Goal: Information Seeking & Learning: Learn about a topic

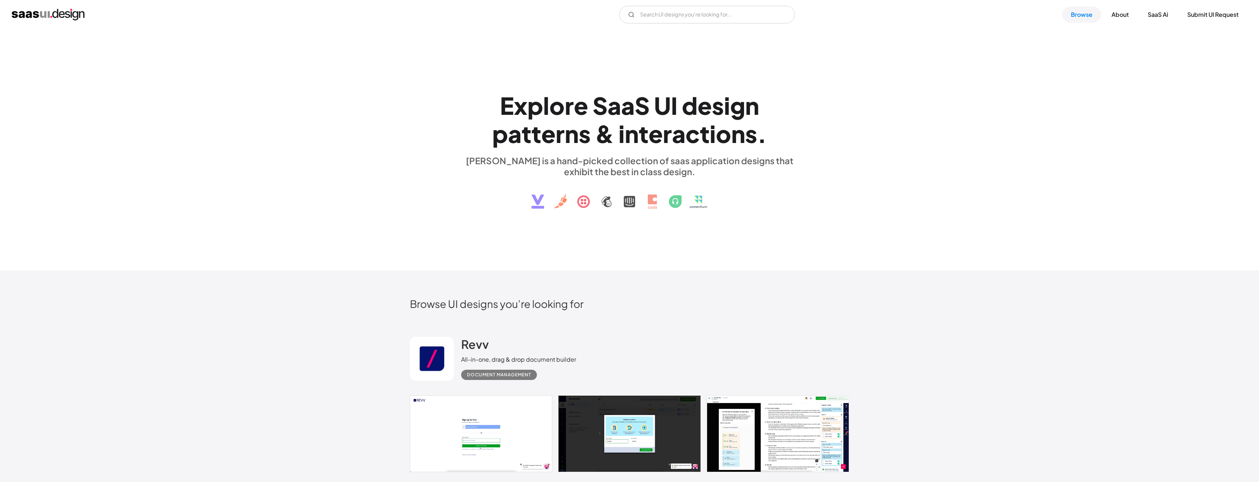
click at [1076, 17] on link "Browse" at bounding box center [1081, 15] width 39 height 16
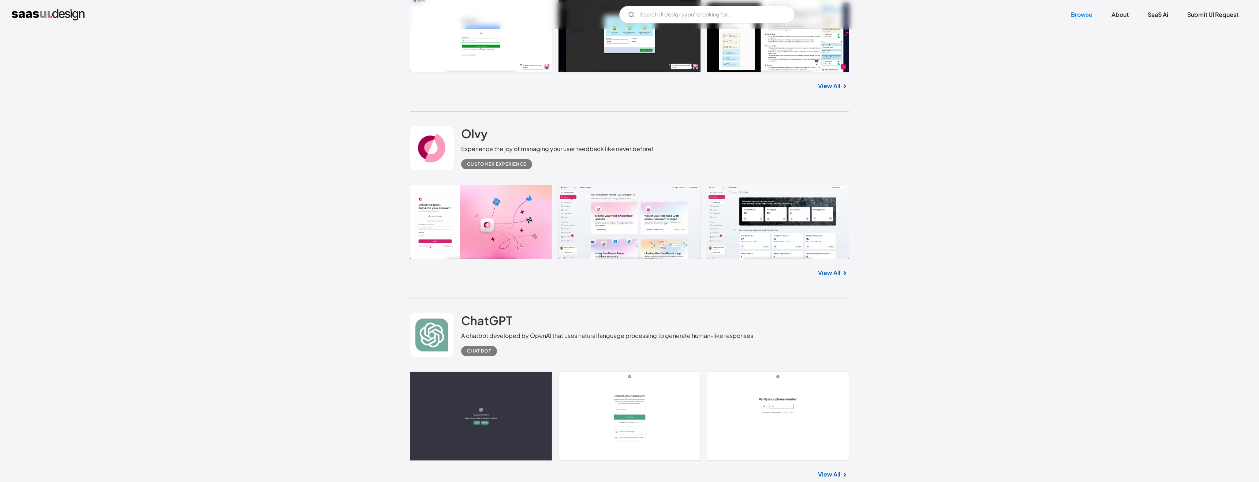
scroll to position [277, 0]
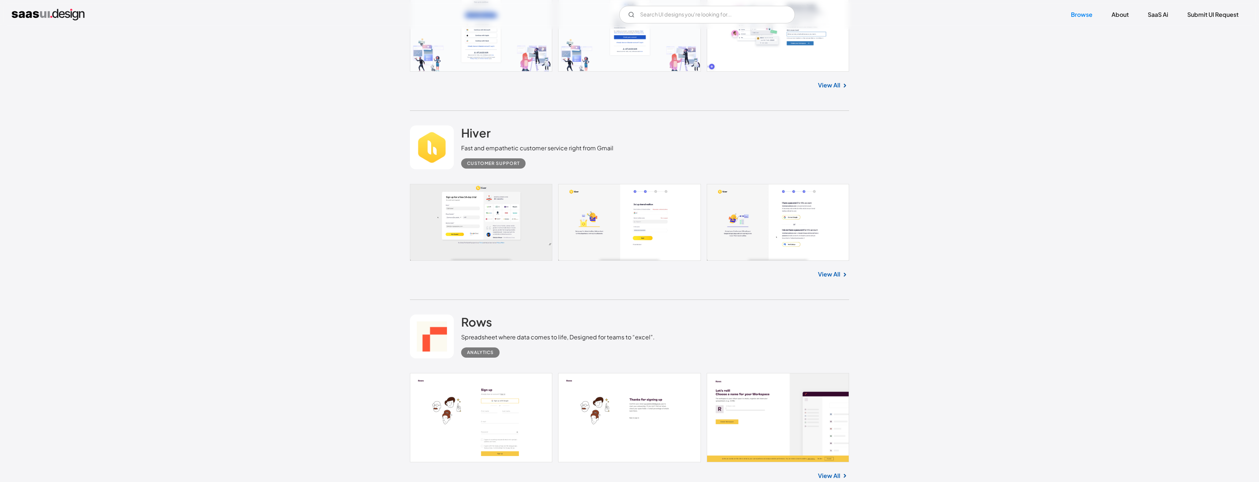
scroll to position [5631, 0]
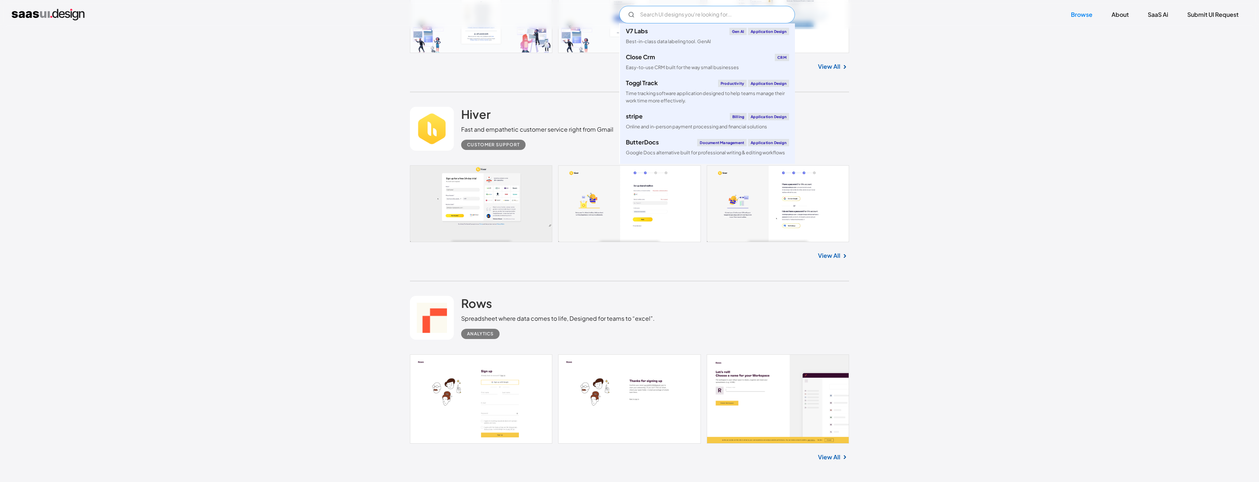
click at [688, 16] on input "Email Form" at bounding box center [707, 15] width 176 height 18
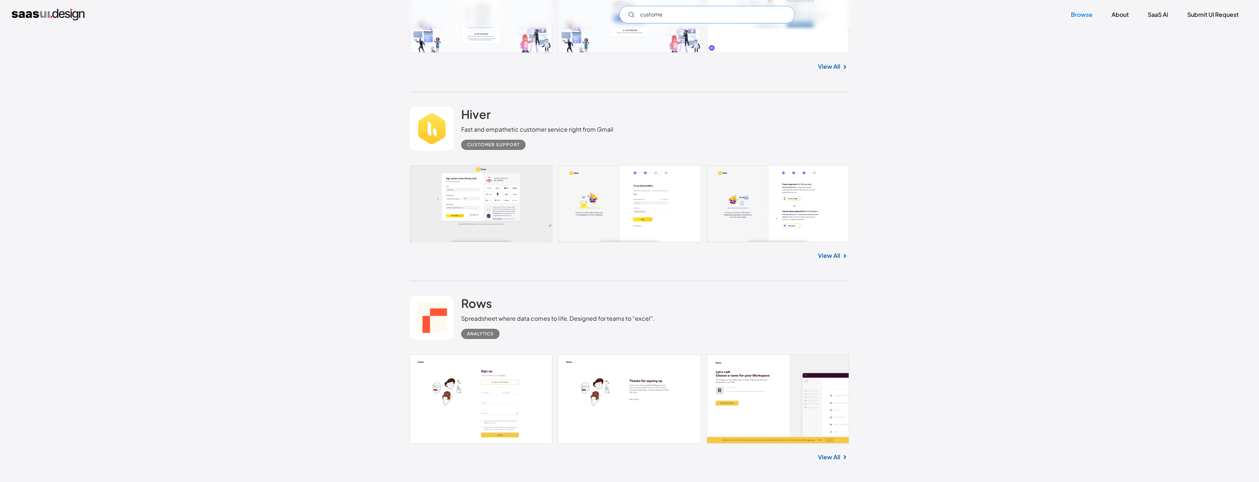
type input "customer"
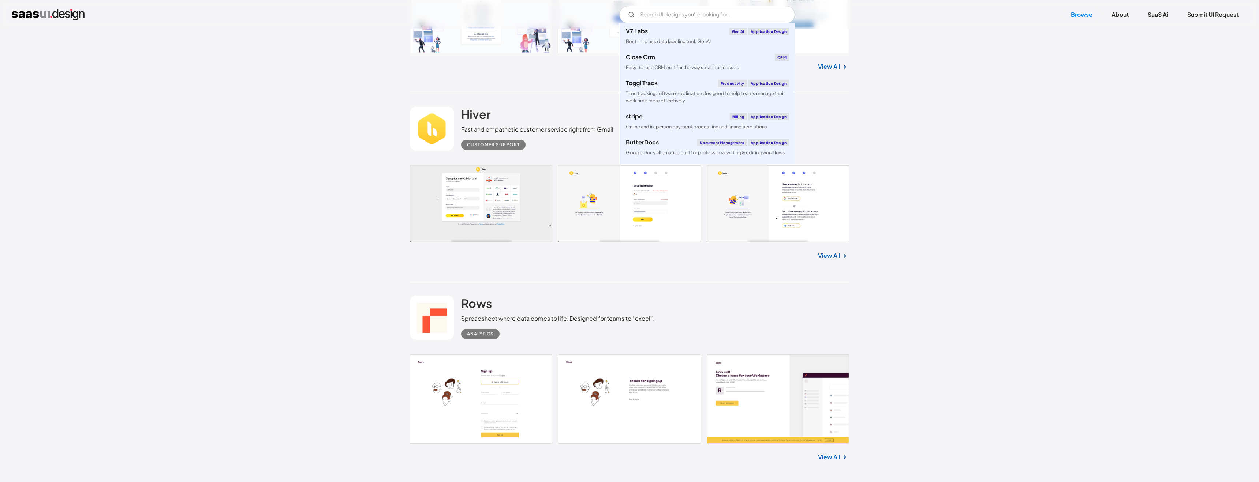
click at [654, 309] on div "Rows Spreadsheet where data comes to life, Designed for teams to “excel”. Analy…" at bounding box center [629, 317] width 439 height 73
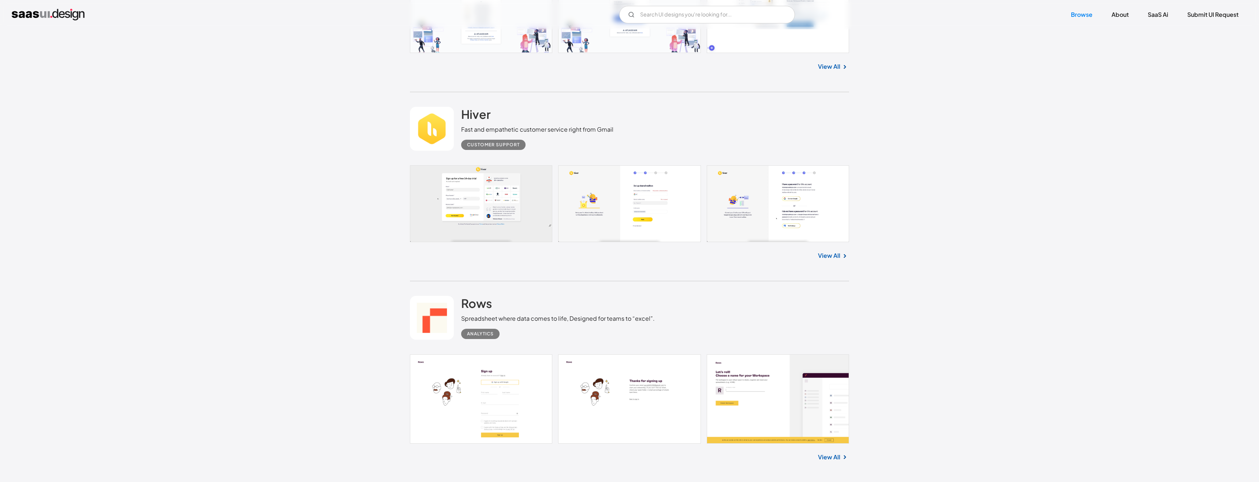
click at [452, 127] on link at bounding box center [432, 129] width 44 height 44
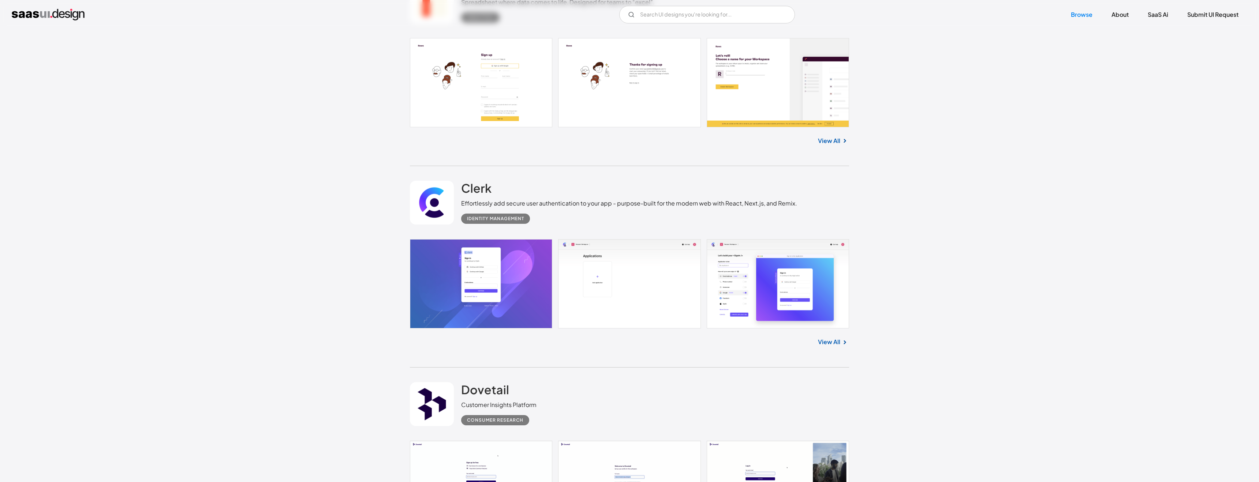
scroll to position [6098, 0]
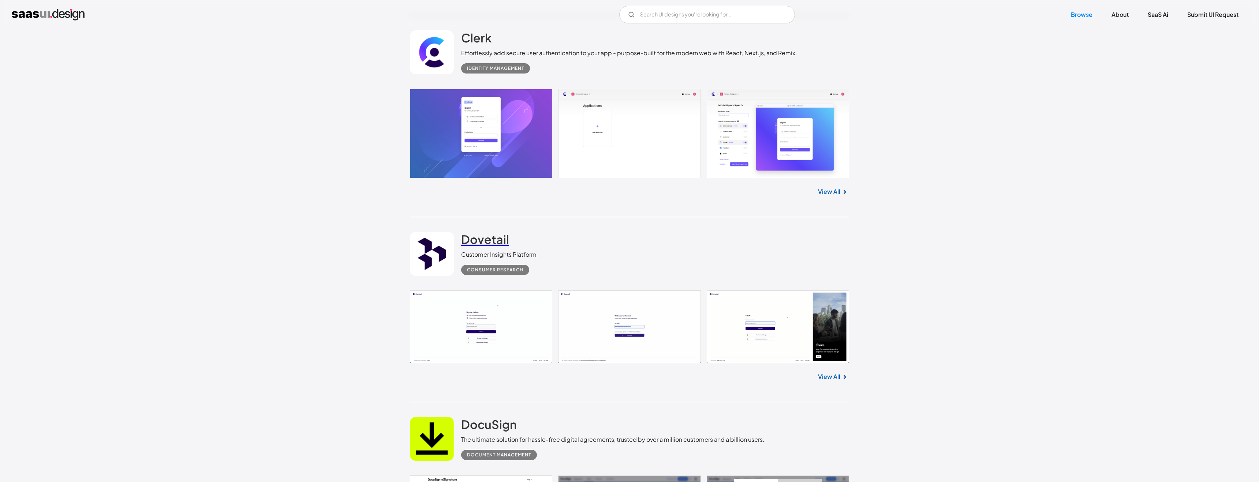
click at [484, 243] on h2 "Dovetail" at bounding box center [485, 239] width 48 height 15
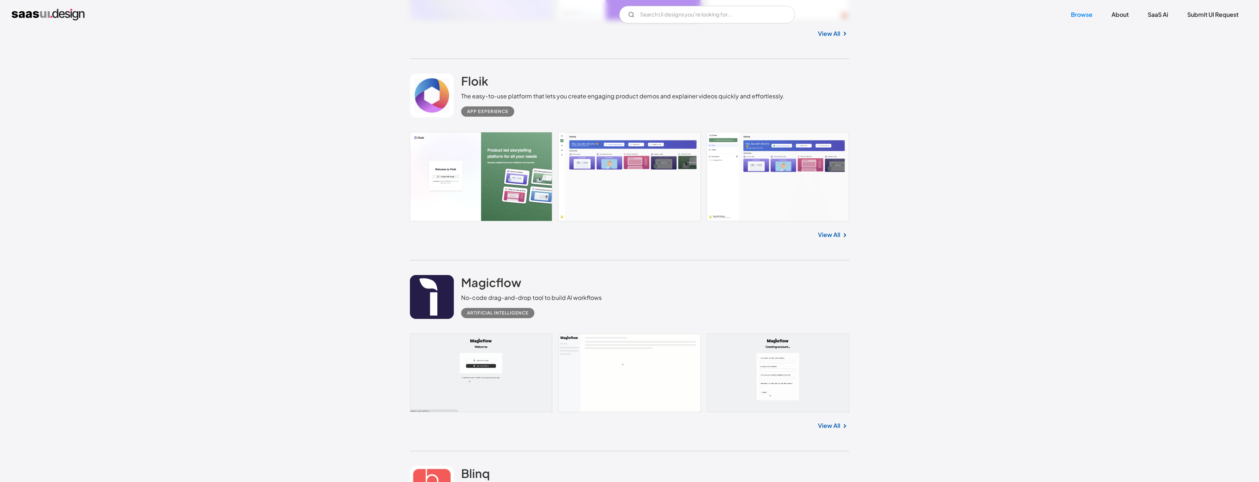
scroll to position [6883, 0]
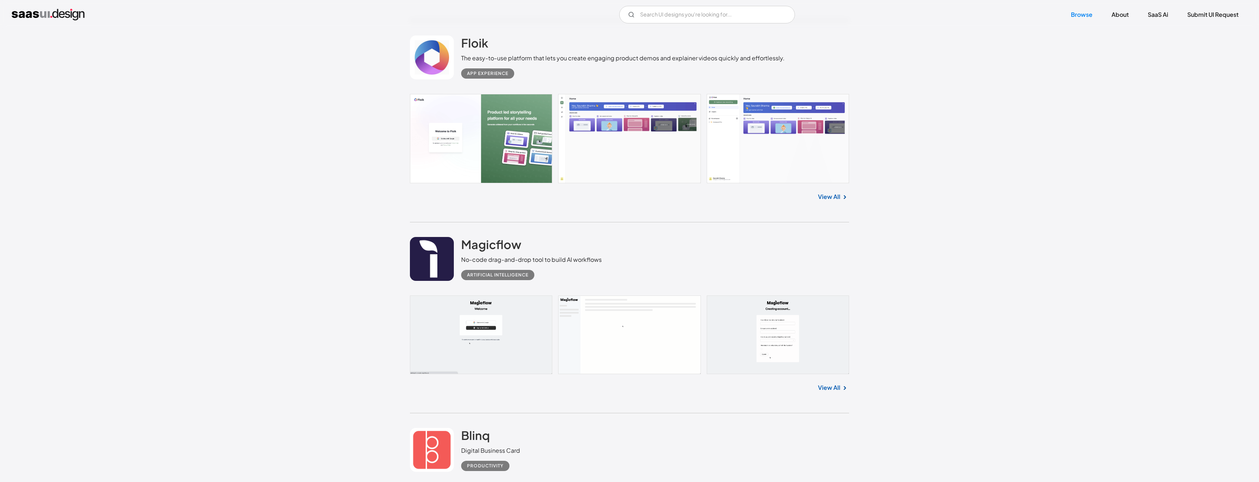
click at [599, 152] on link at bounding box center [629, 138] width 439 height 89
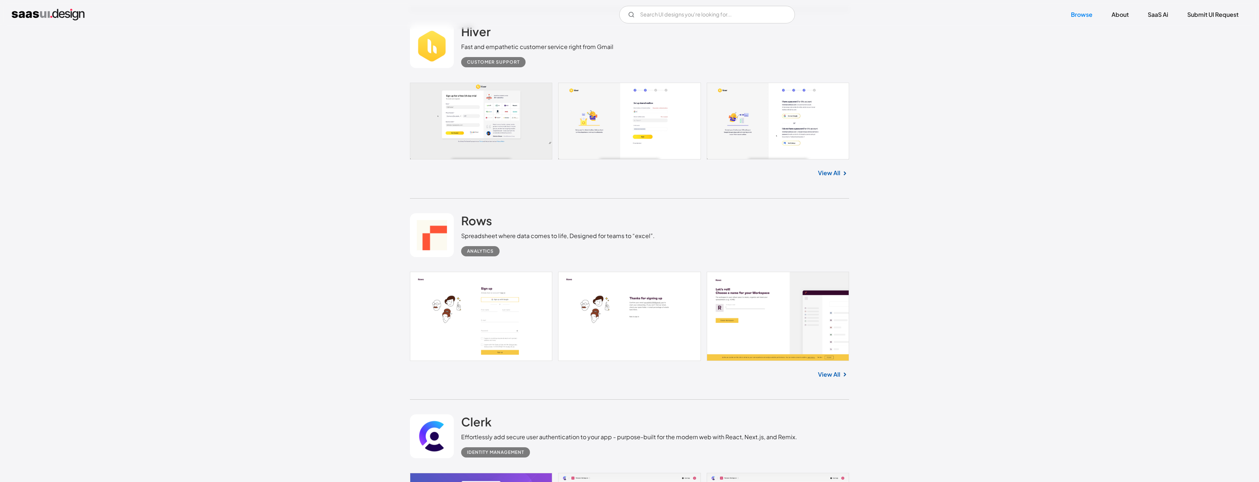
scroll to position [5648, 0]
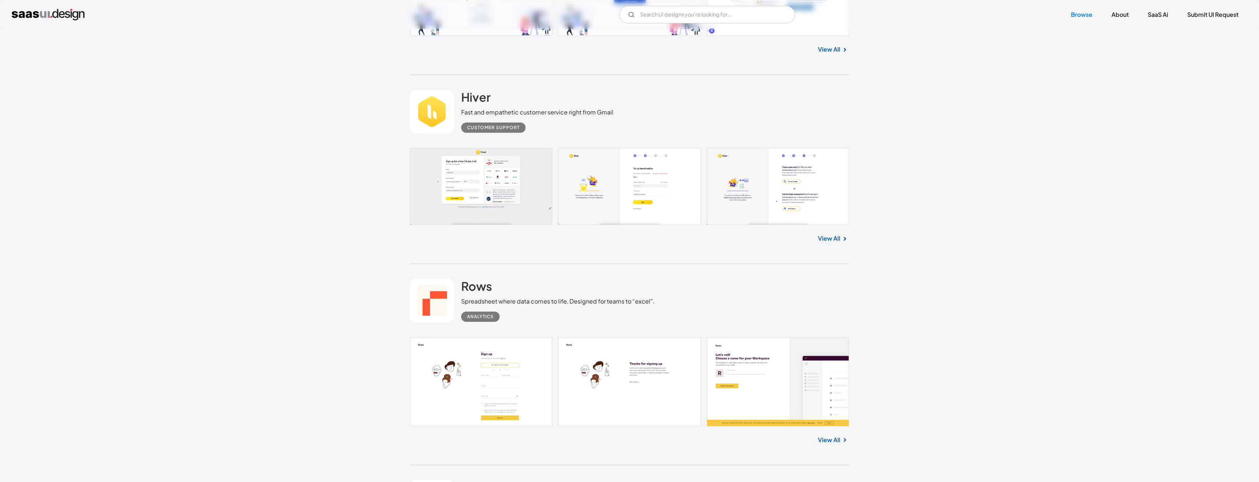
click at [489, 128] on div "Customer Support" at bounding box center [493, 127] width 53 height 9
copy div "Customer Support"
click at [1085, 19] on link "Browse" at bounding box center [1081, 15] width 39 height 16
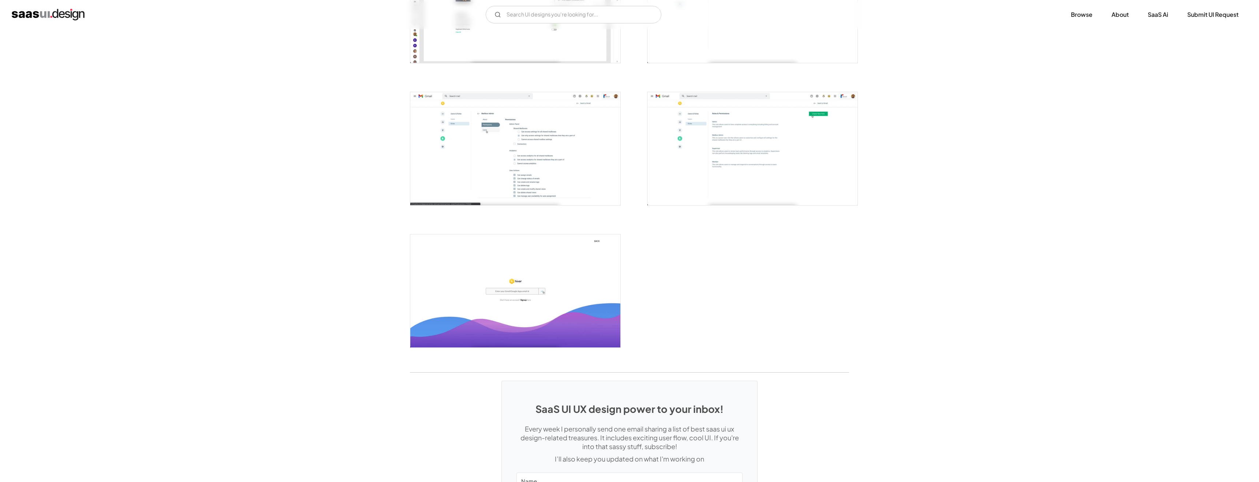
scroll to position [1633, 0]
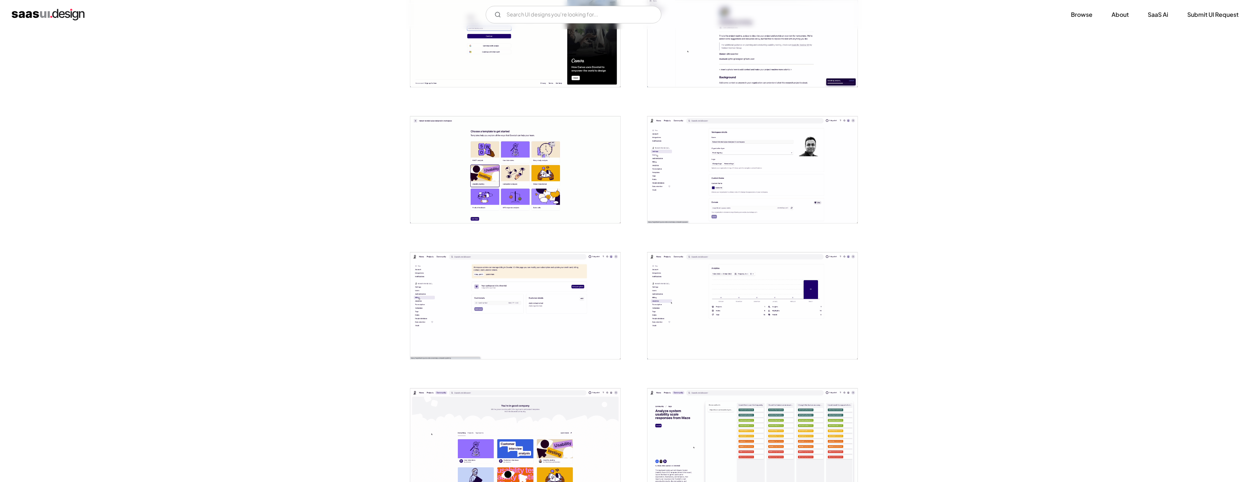
scroll to position [389, 0]
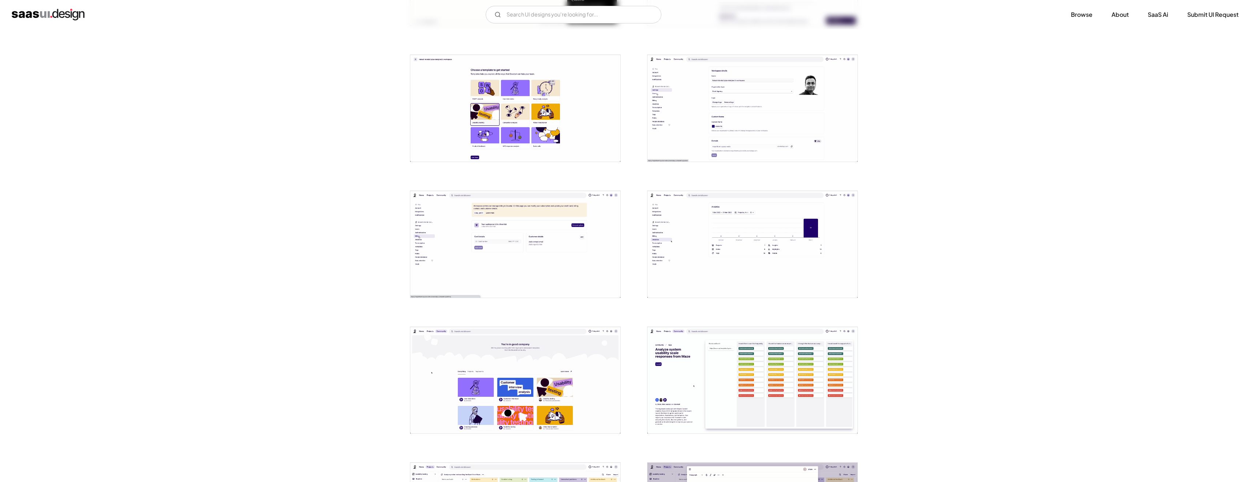
click at [731, 256] on img "open lightbox" at bounding box center [753, 244] width 210 height 107
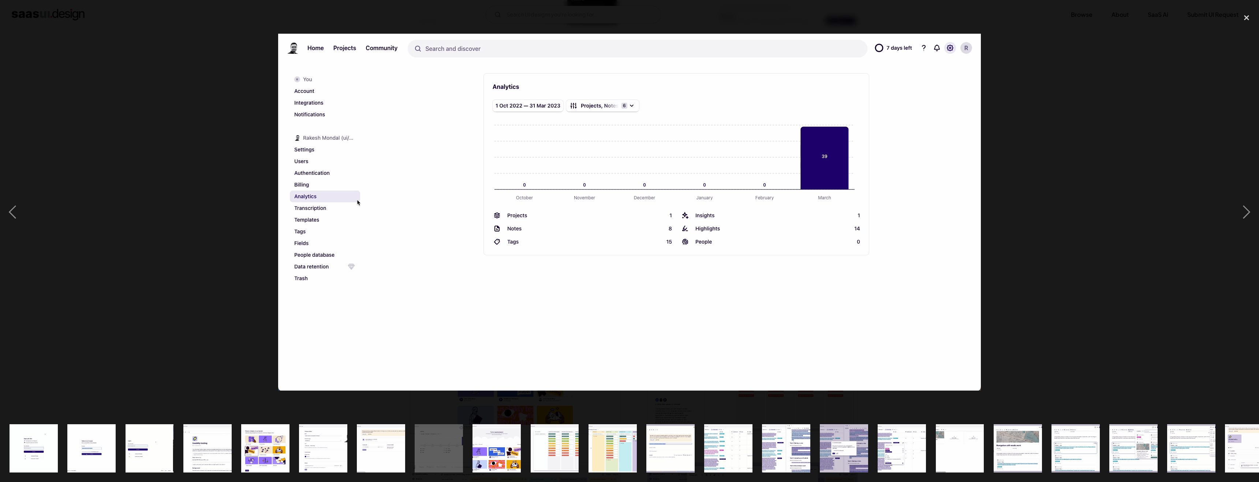
click at [1076, 136] on div at bounding box center [629, 212] width 1259 height 405
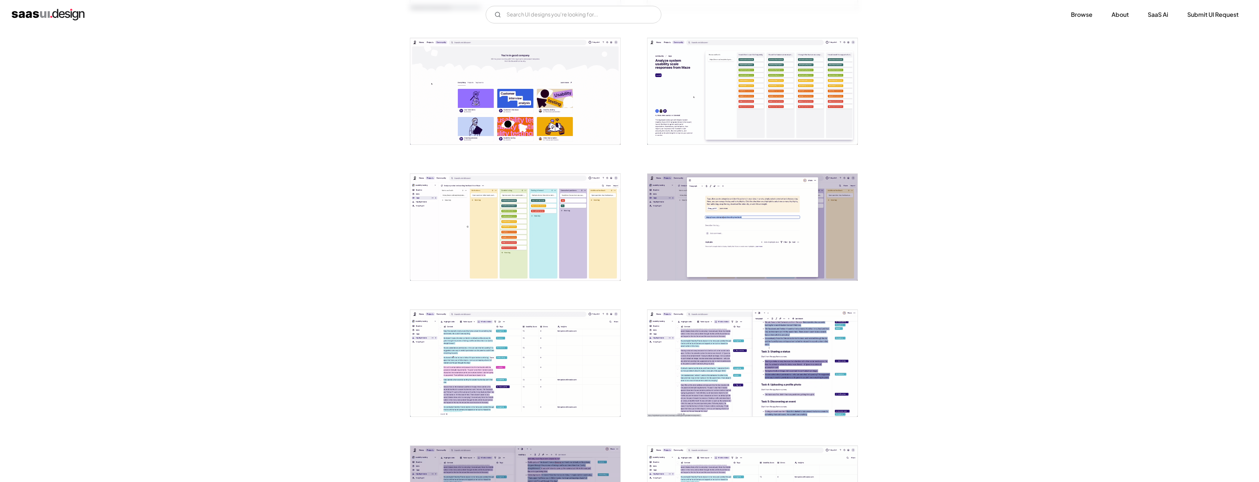
scroll to position [612, 0]
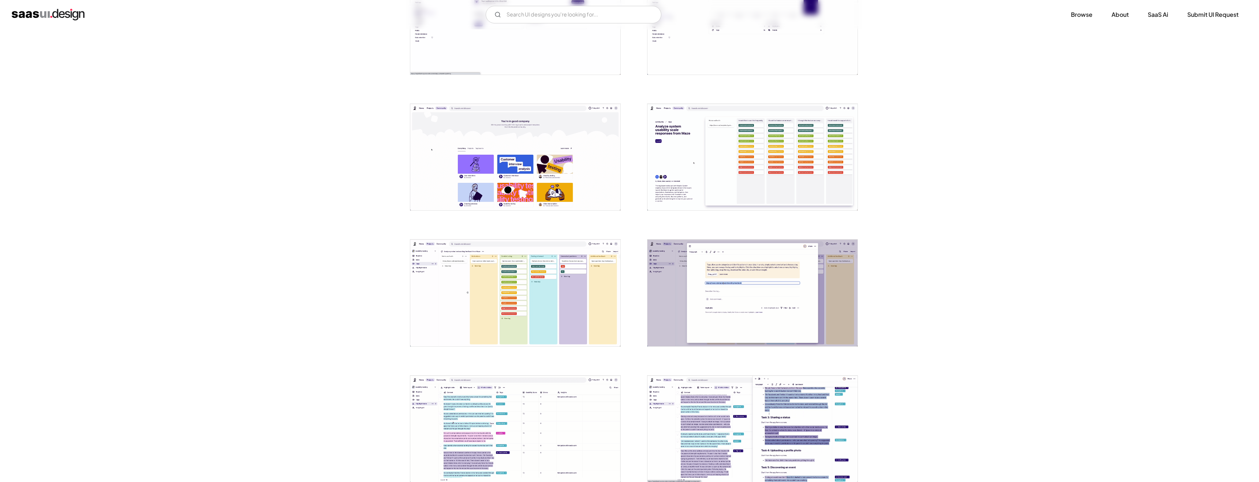
click at [796, 280] on img "open lightbox" at bounding box center [753, 293] width 210 height 107
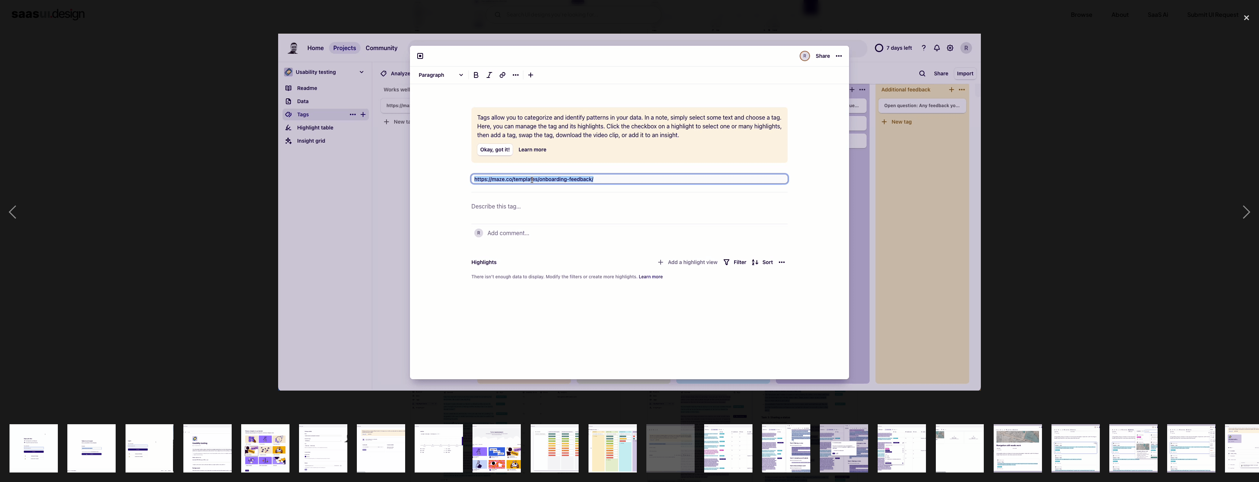
click at [1057, 196] on div at bounding box center [629, 212] width 1259 height 405
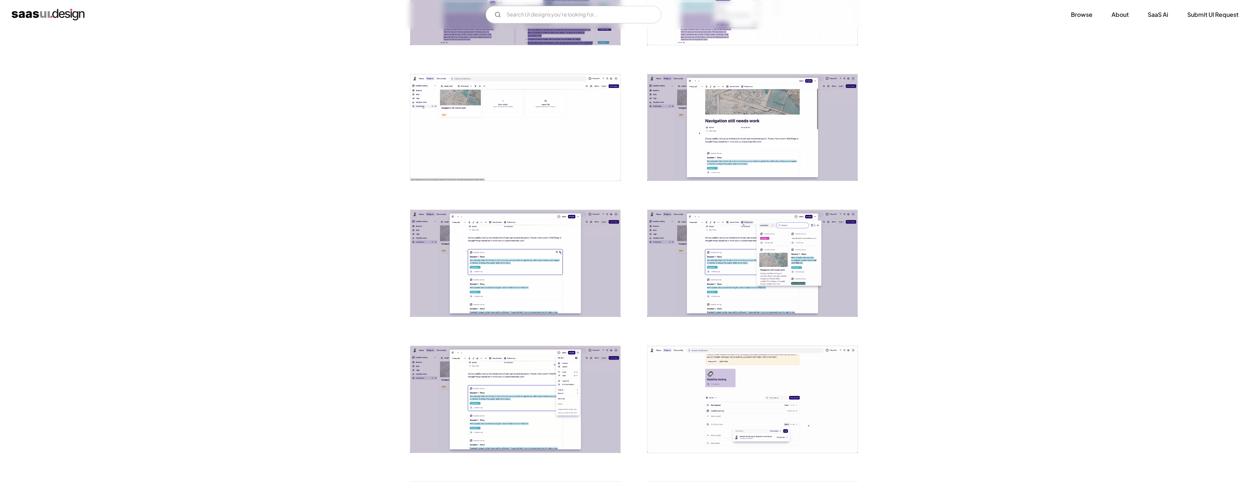
scroll to position [1227, 0]
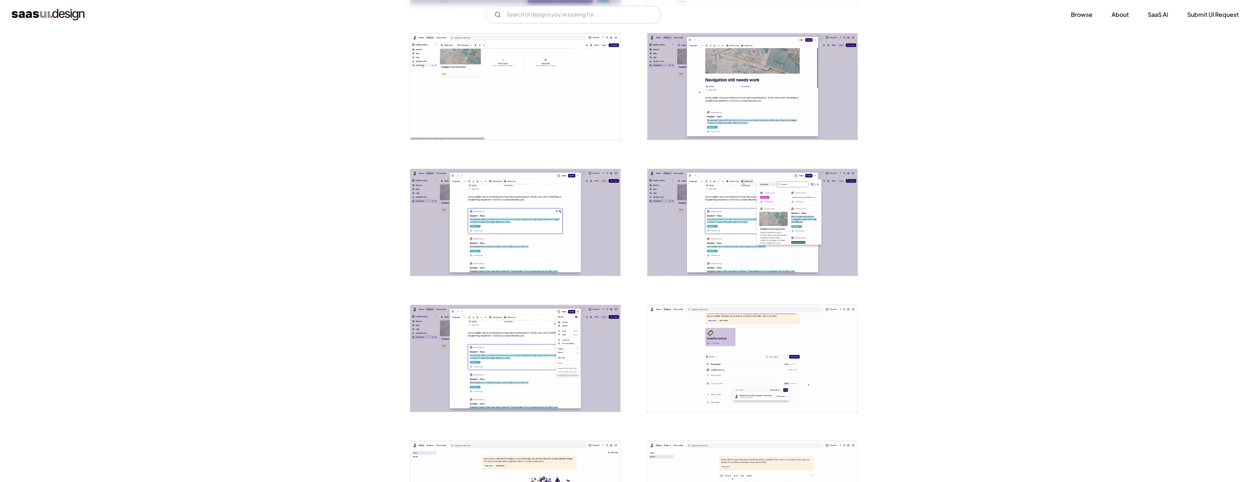
click at [798, 238] on img "open lightbox" at bounding box center [753, 222] width 210 height 107
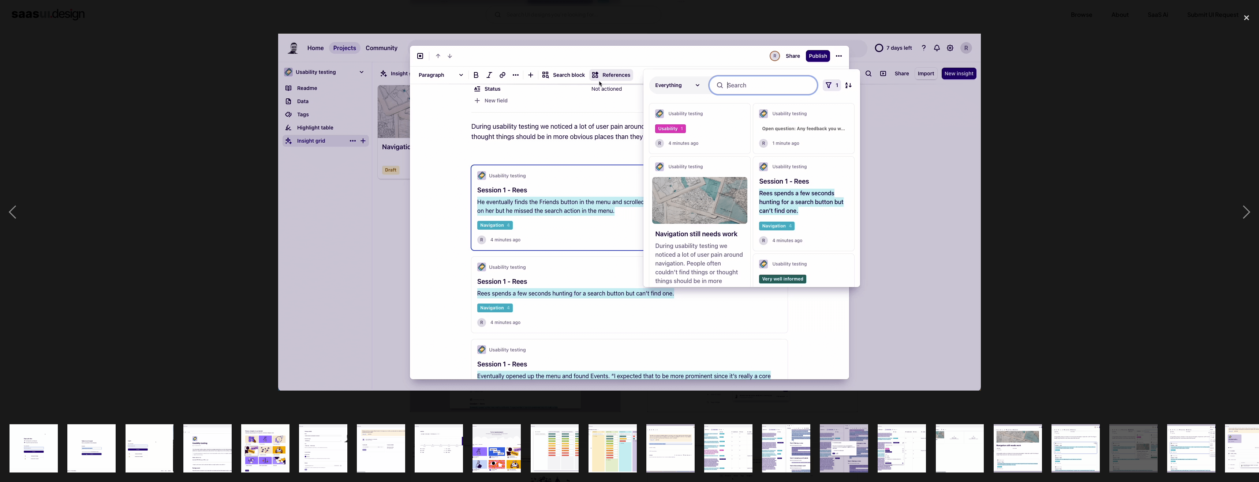
click at [1038, 175] on div at bounding box center [629, 212] width 1259 height 405
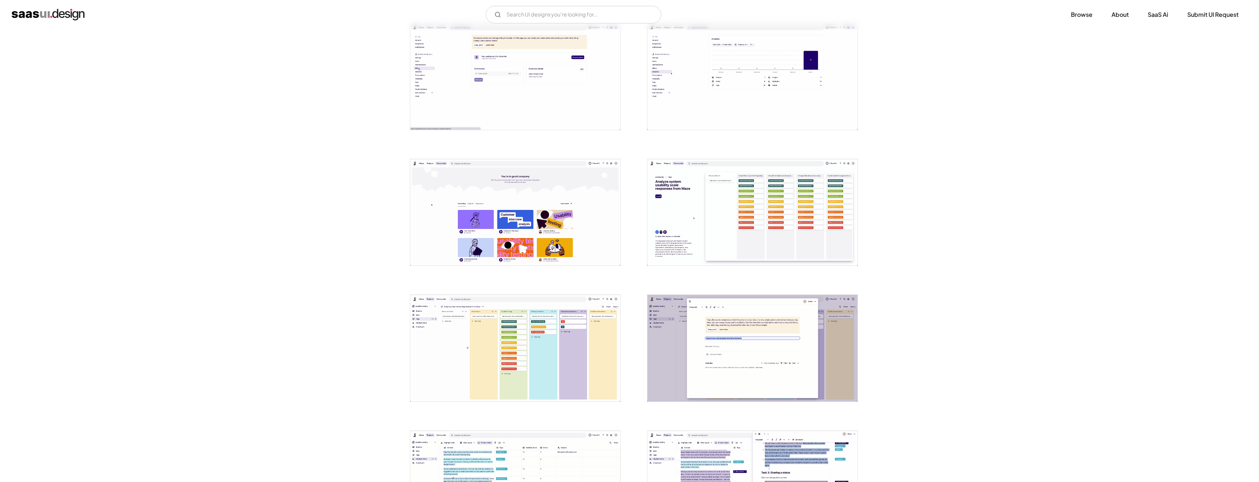
scroll to position [0, 0]
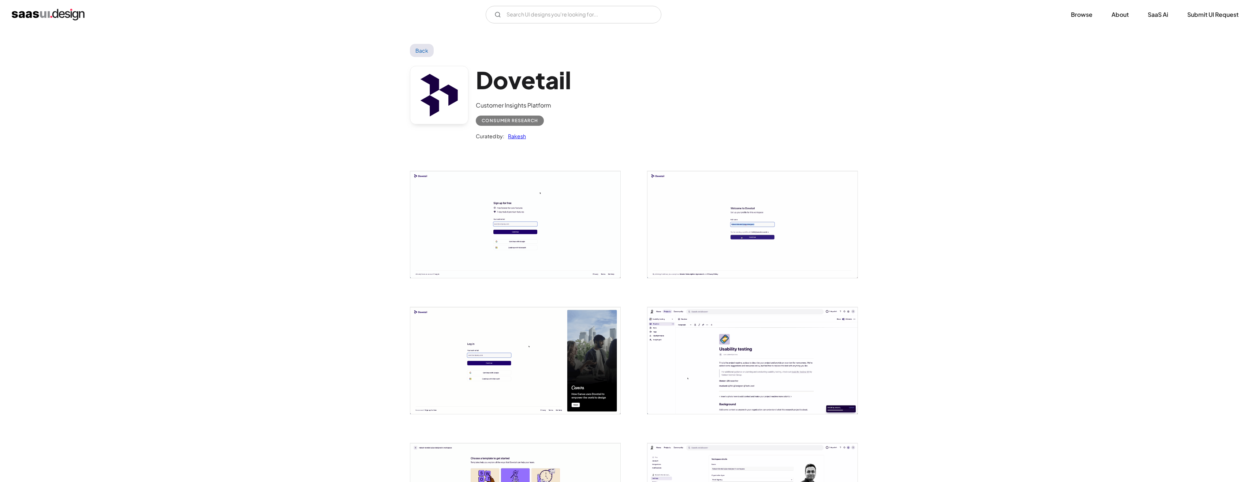
click at [417, 45] on link "Back" at bounding box center [422, 50] width 24 height 13
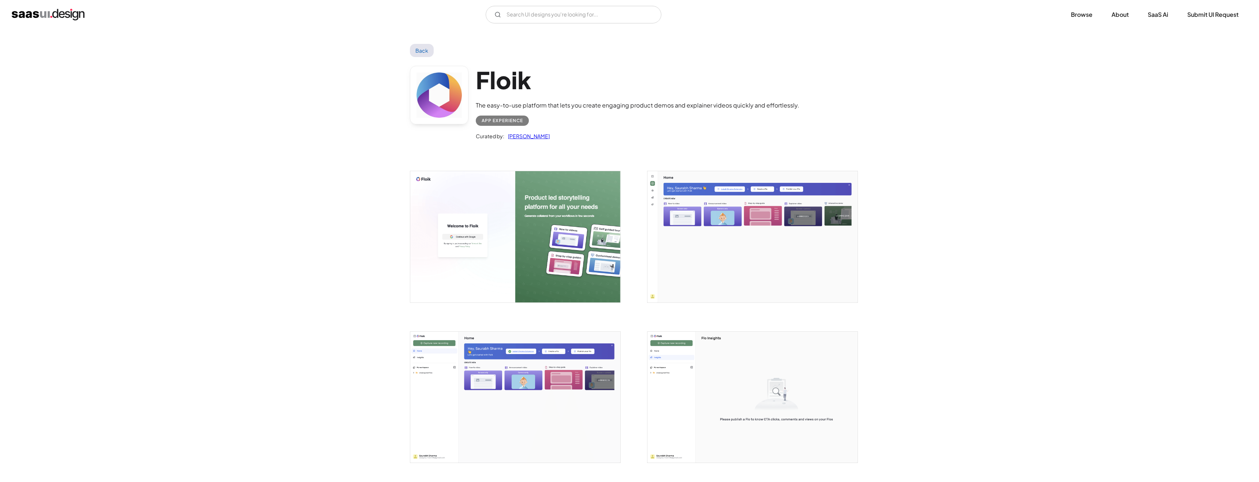
click at [678, 218] on img "open lightbox" at bounding box center [753, 236] width 210 height 131
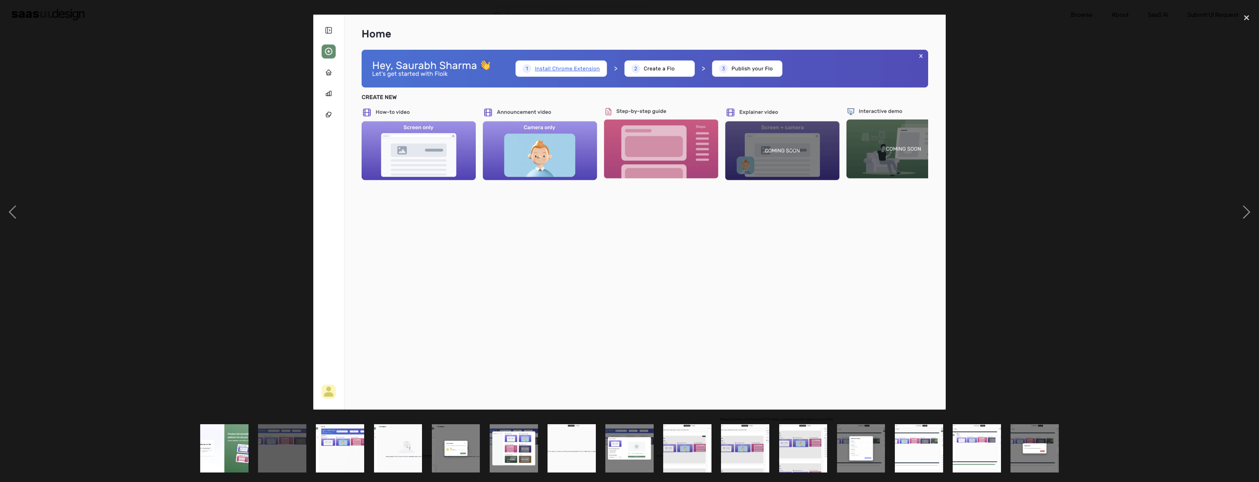
click at [1031, 183] on div at bounding box center [629, 212] width 1259 height 405
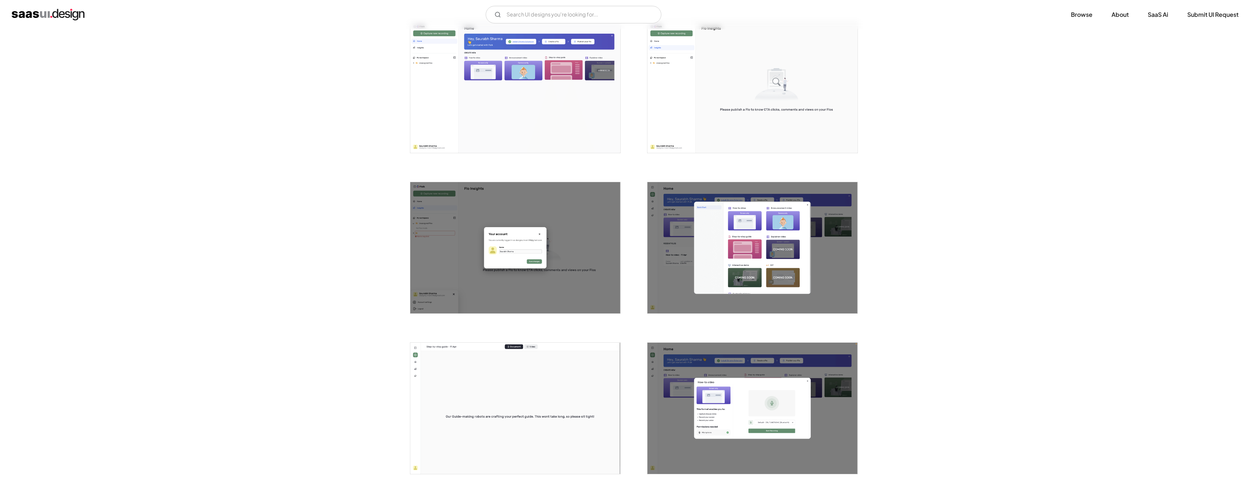
scroll to position [434, 0]
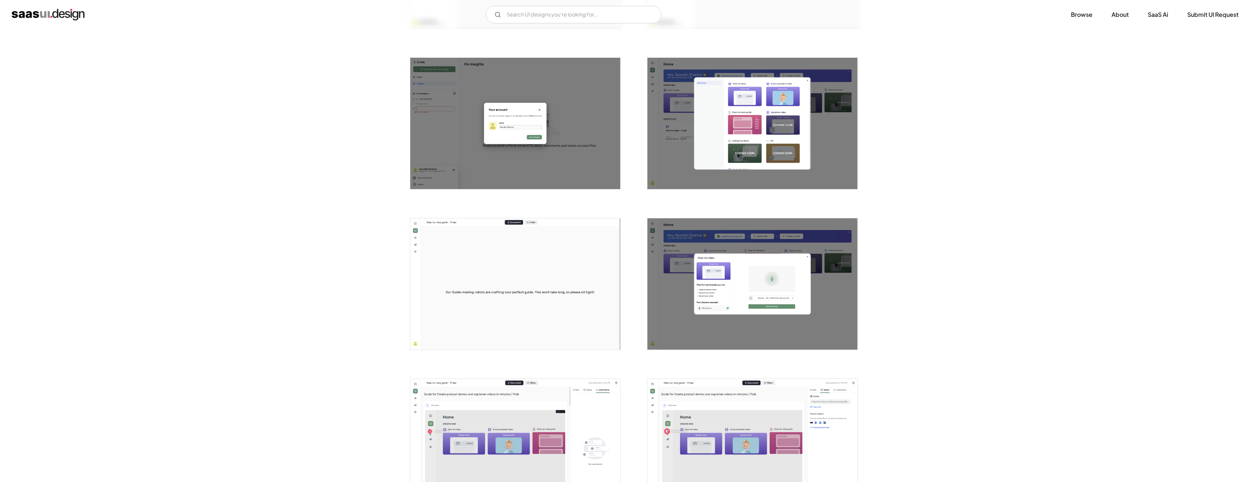
click at [809, 260] on img "open lightbox" at bounding box center [753, 284] width 210 height 131
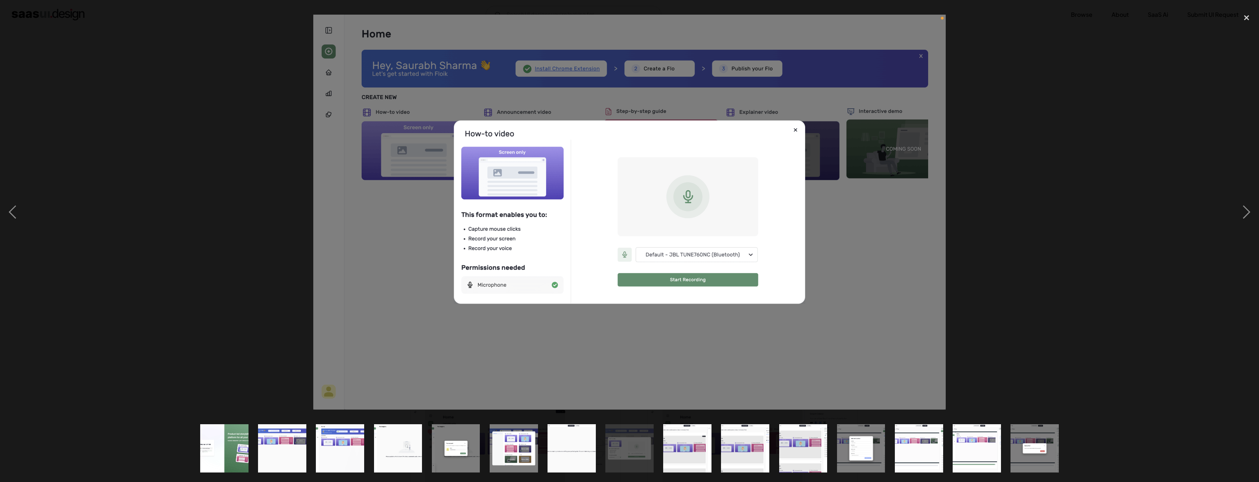
click at [1043, 171] on div at bounding box center [629, 212] width 1259 height 405
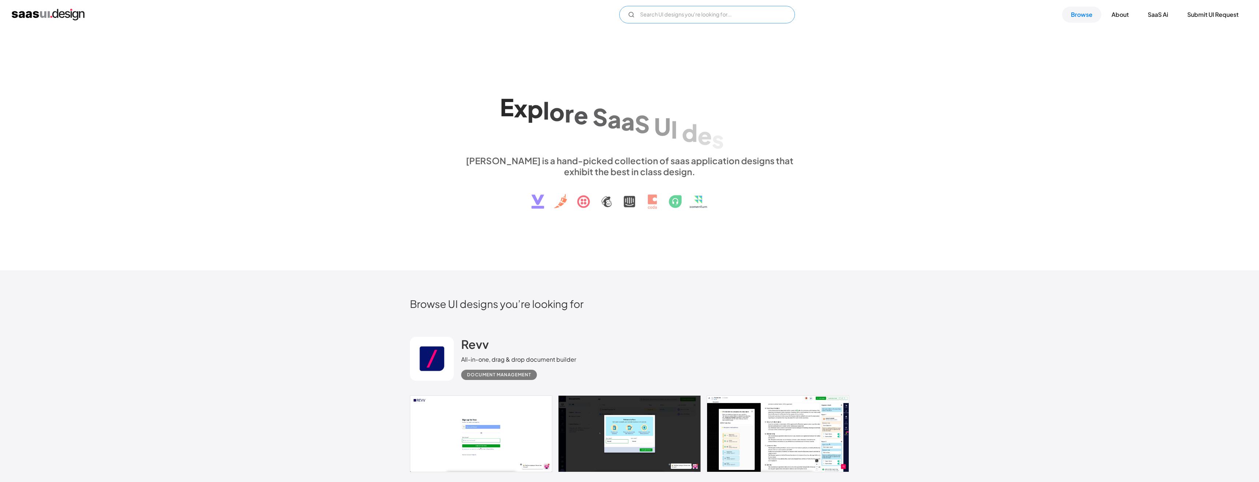
click at [674, 15] on input "Email Form" at bounding box center [707, 15] width 176 height 18
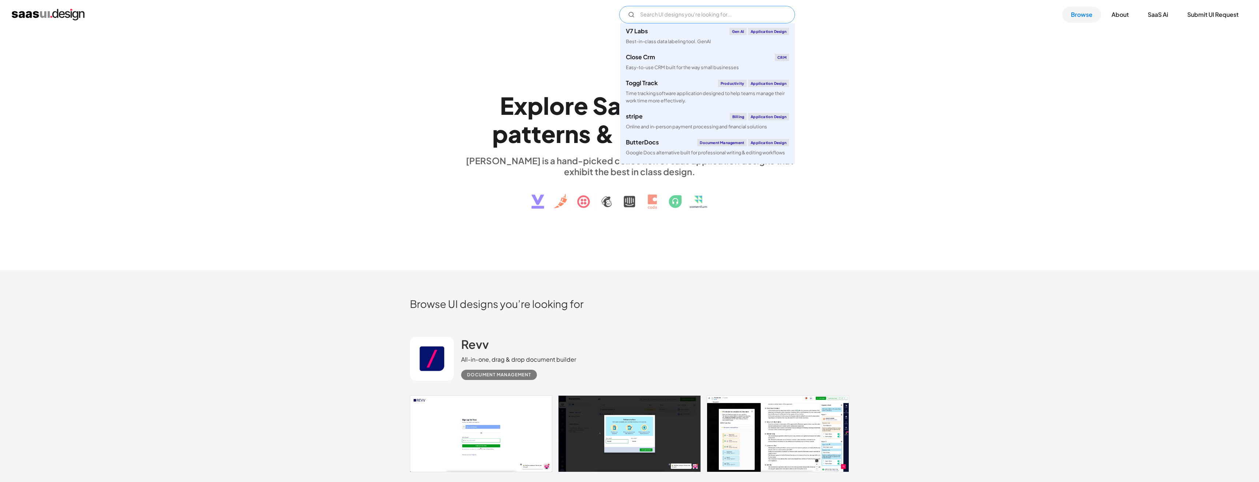
paste input "Customer Support"
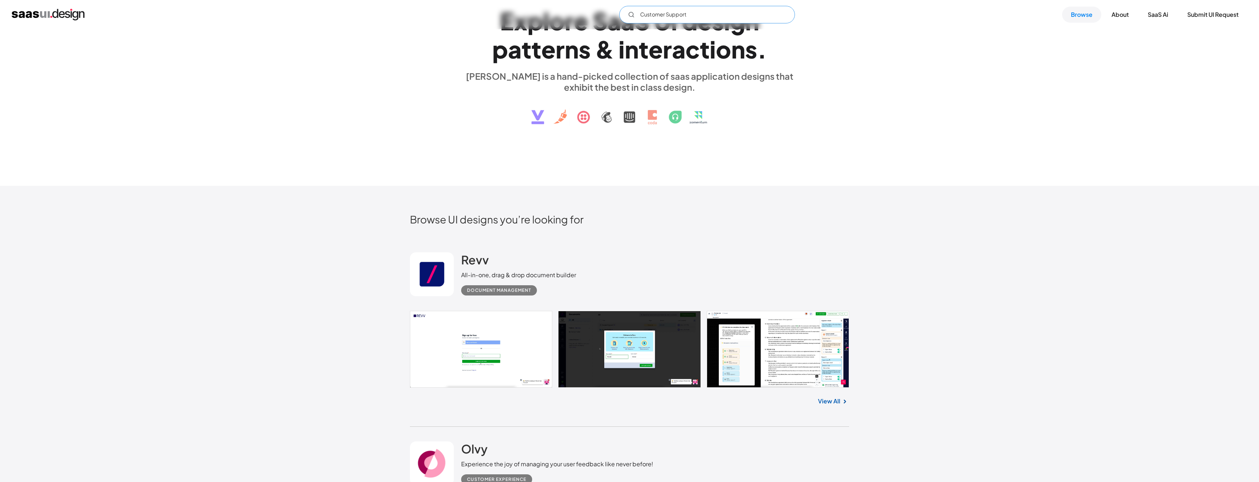
scroll to position [86, 0]
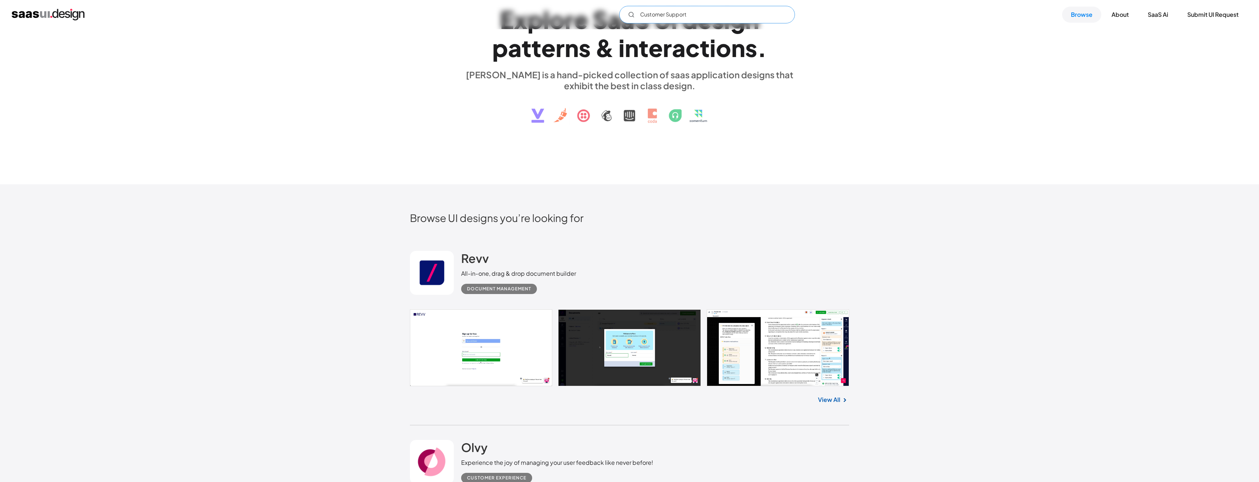
type input "Customer Support"
click at [735, 335] on link at bounding box center [629, 348] width 439 height 77
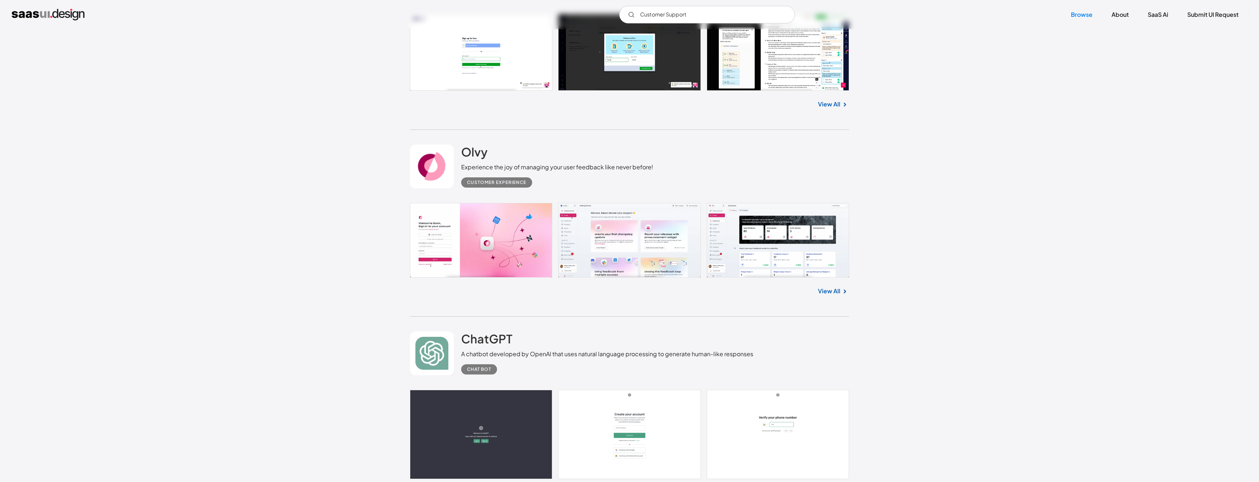
scroll to position [384, 0]
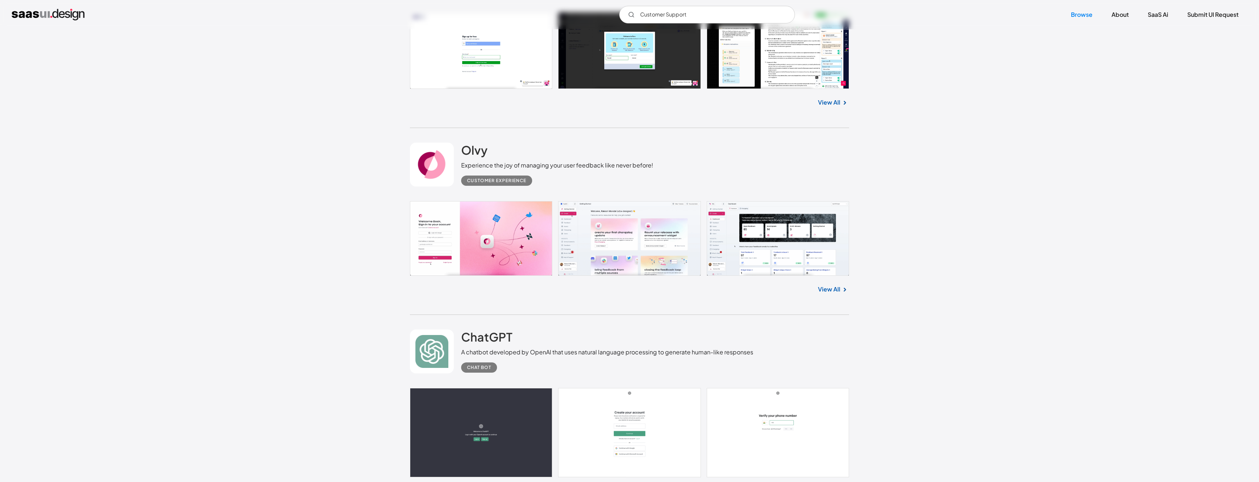
click at [622, 229] on link at bounding box center [629, 238] width 439 height 75
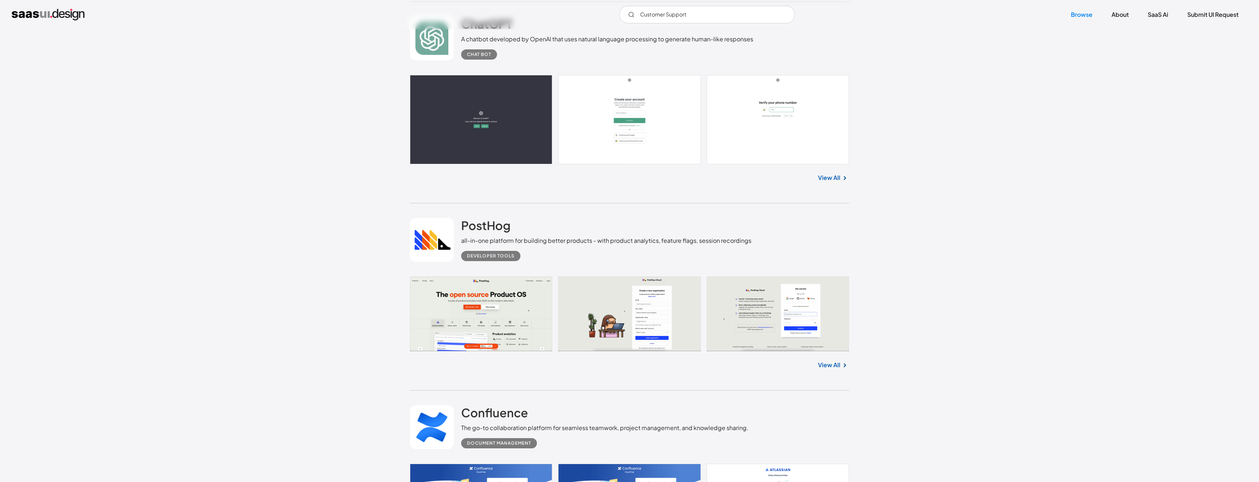
scroll to position [728, 0]
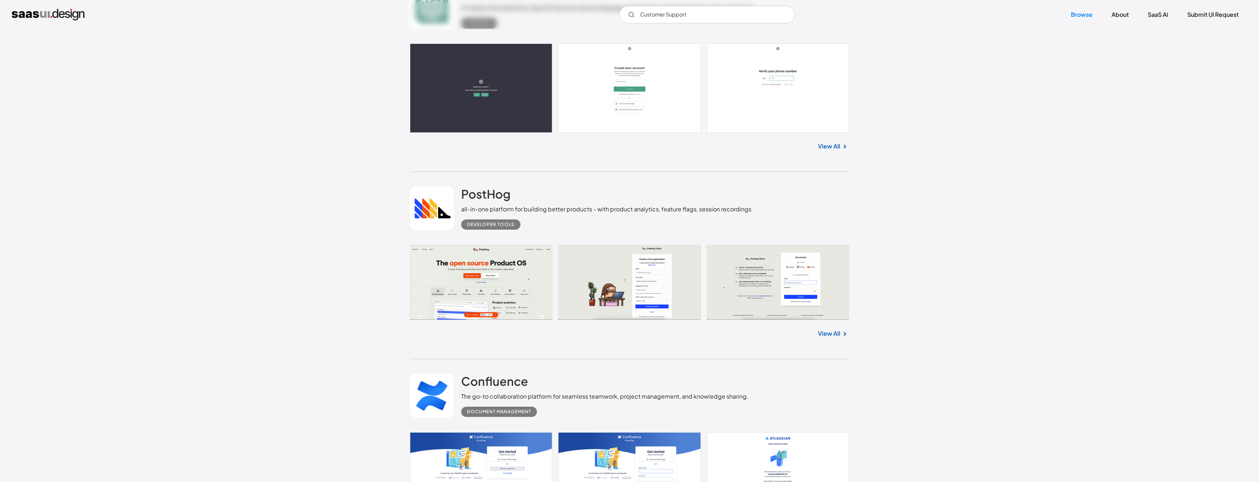
click at [470, 301] on link at bounding box center [629, 282] width 439 height 75
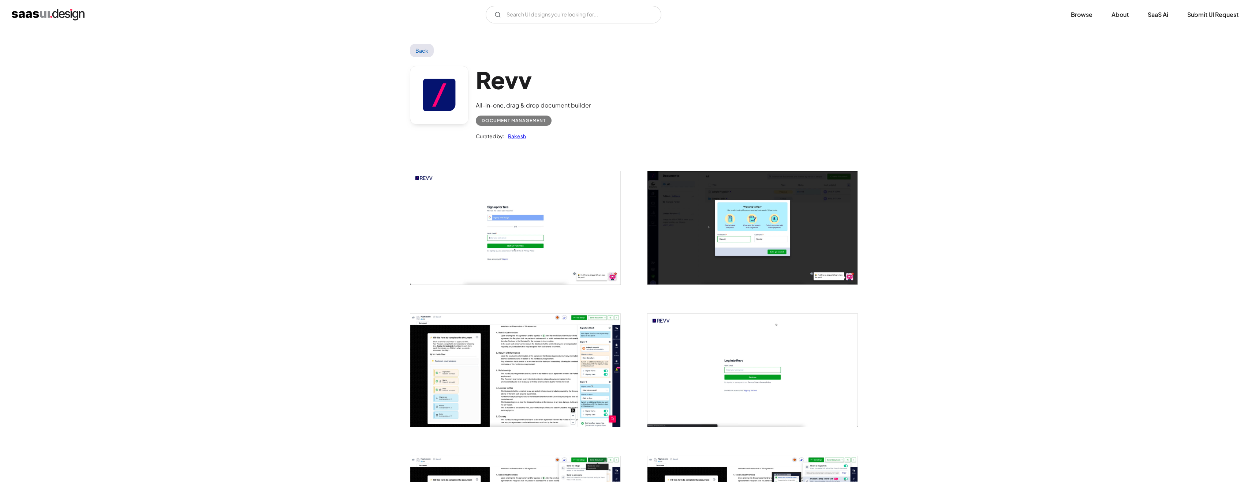
click at [543, 399] on img "open lightbox" at bounding box center [515, 370] width 210 height 113
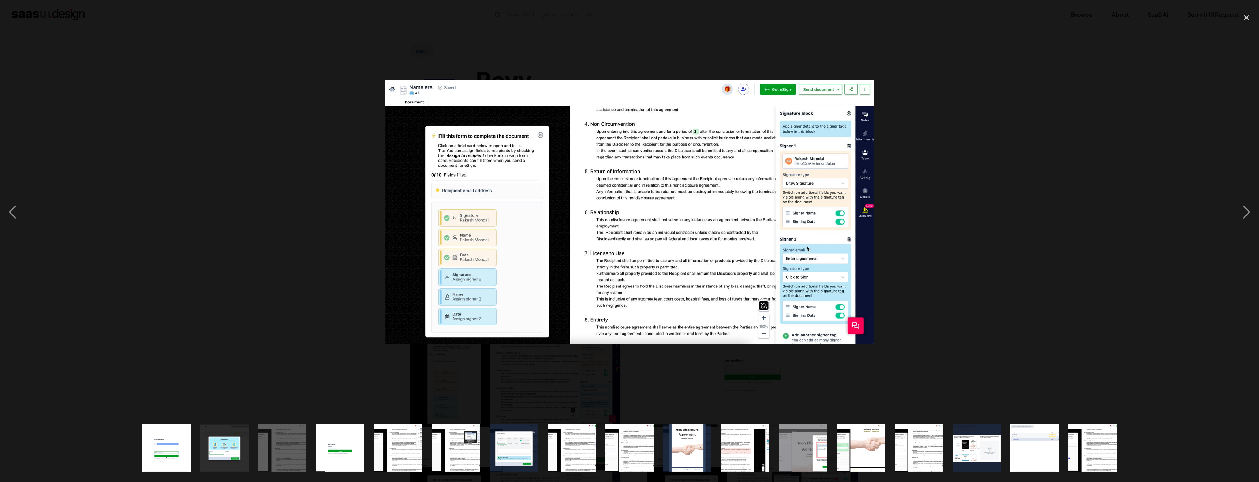
click at [928, 129] on div at bounding box center [629, 212] width 1259 height 405
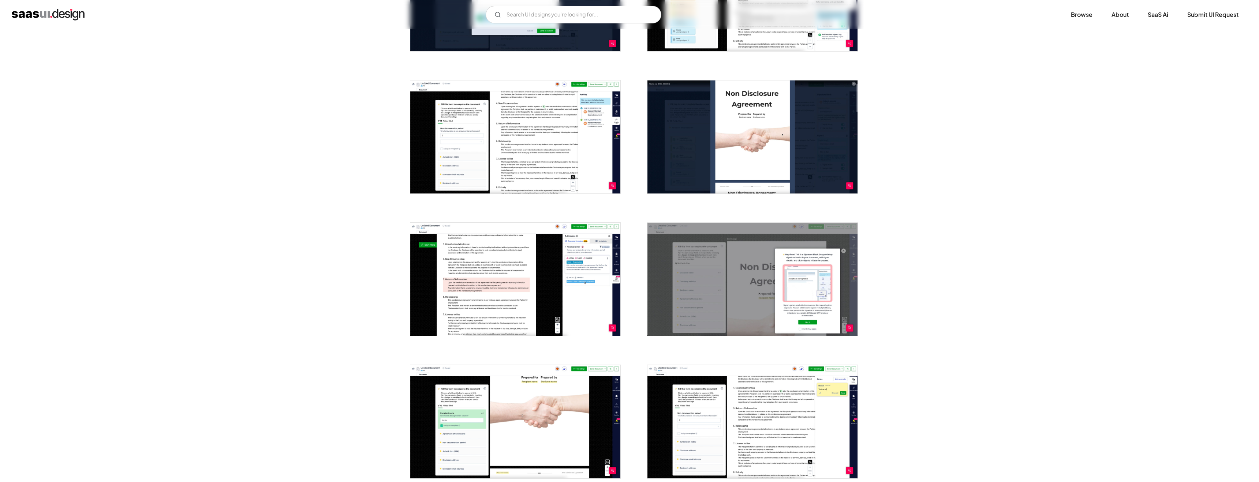
scroll to position [741, 0]
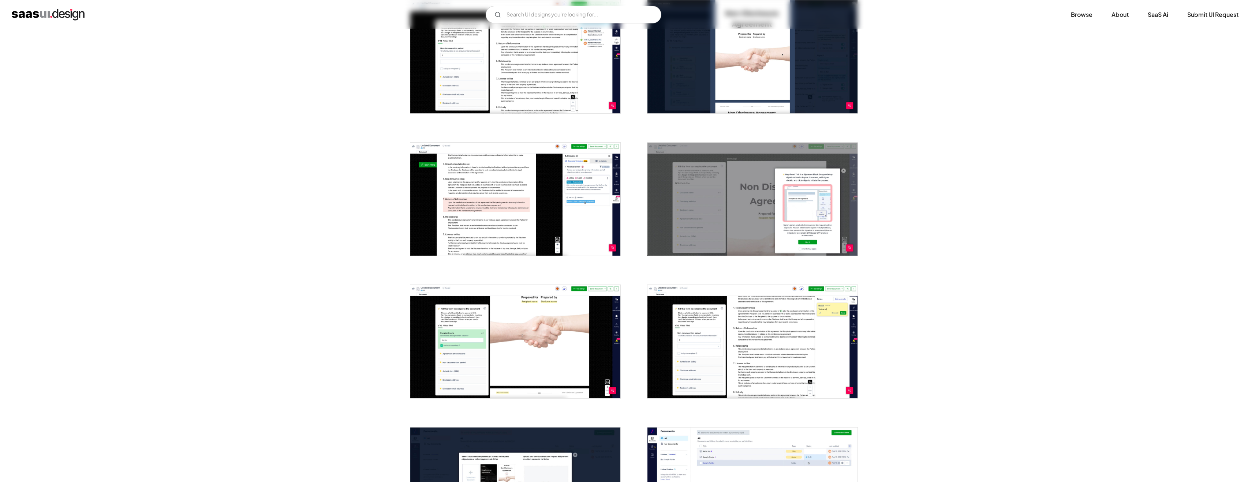
click at [728, 235] on img "open lightbox" at bounding box center [753, 199] width 210 height 113
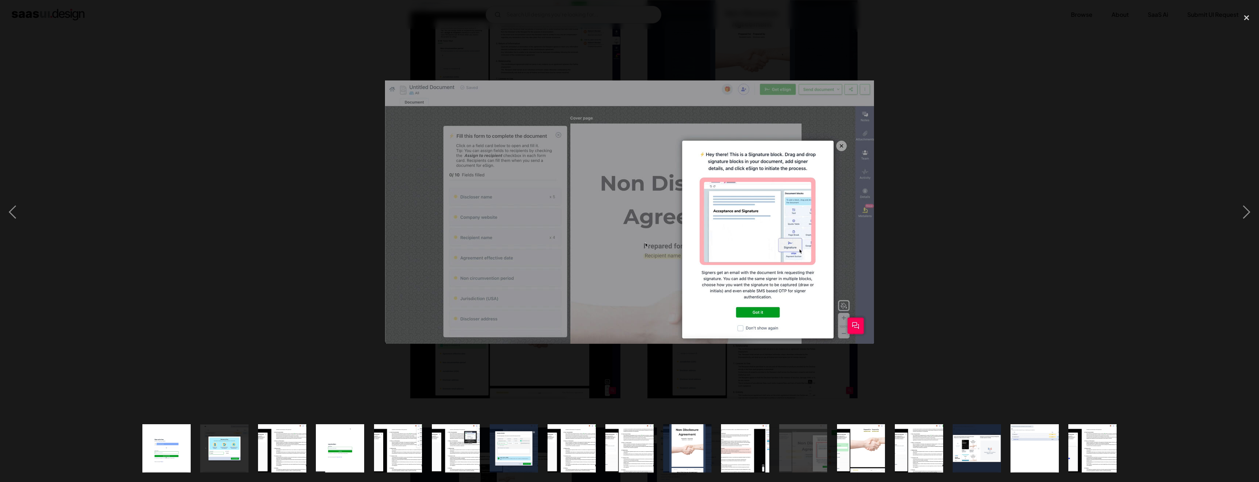
click at [952, 239] on div at bounding box center [629, 212] width 1259 height 405
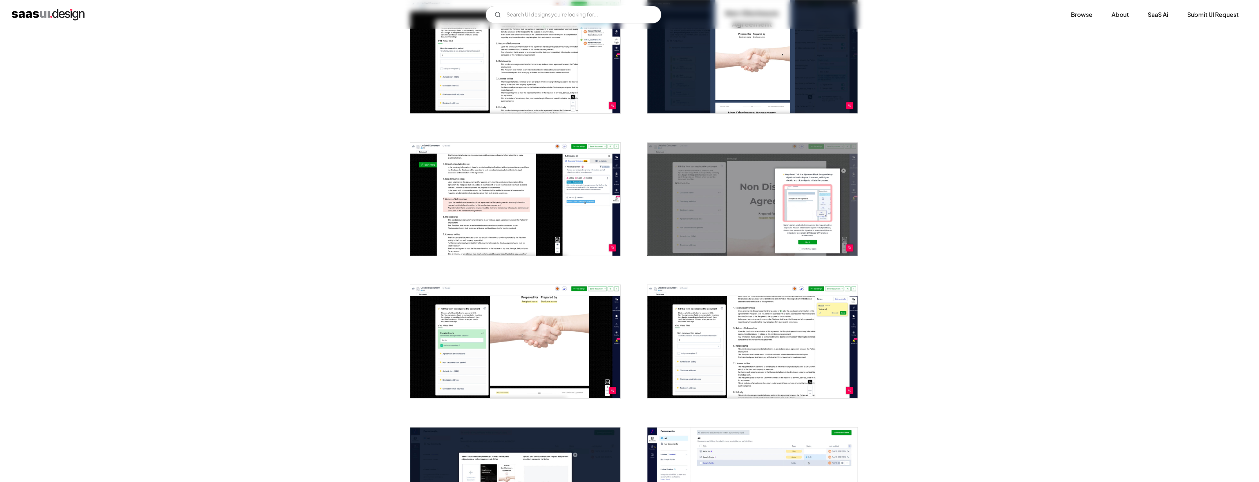
click at [533, 223] on img "open lightbox" at bounding box center [515, 199] width 210 height 113
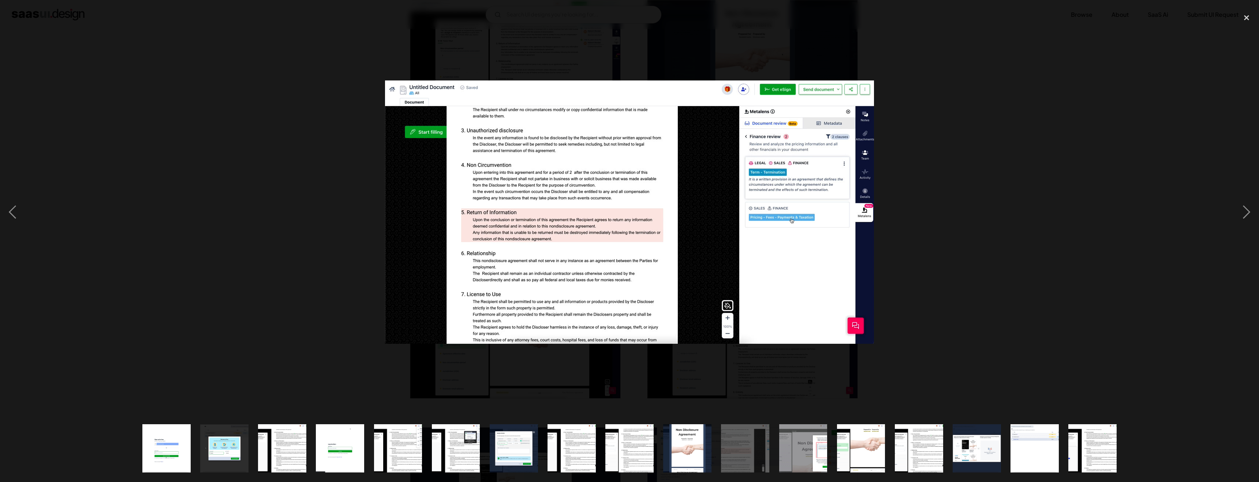
click at [231, 256] on div at bounding box center [629, 212] width 1259 height 405
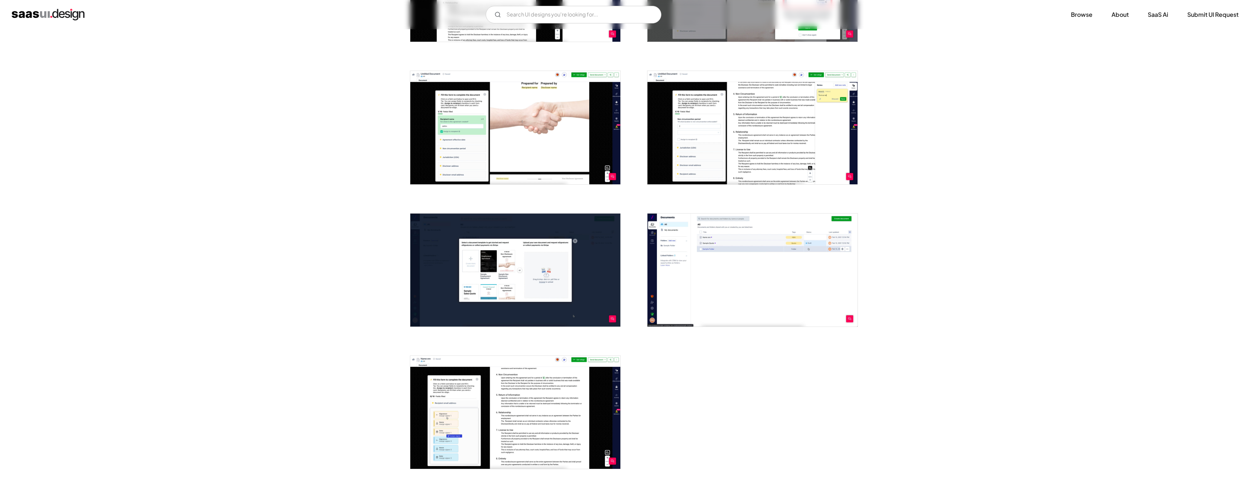
scroll to position [1208, 0]
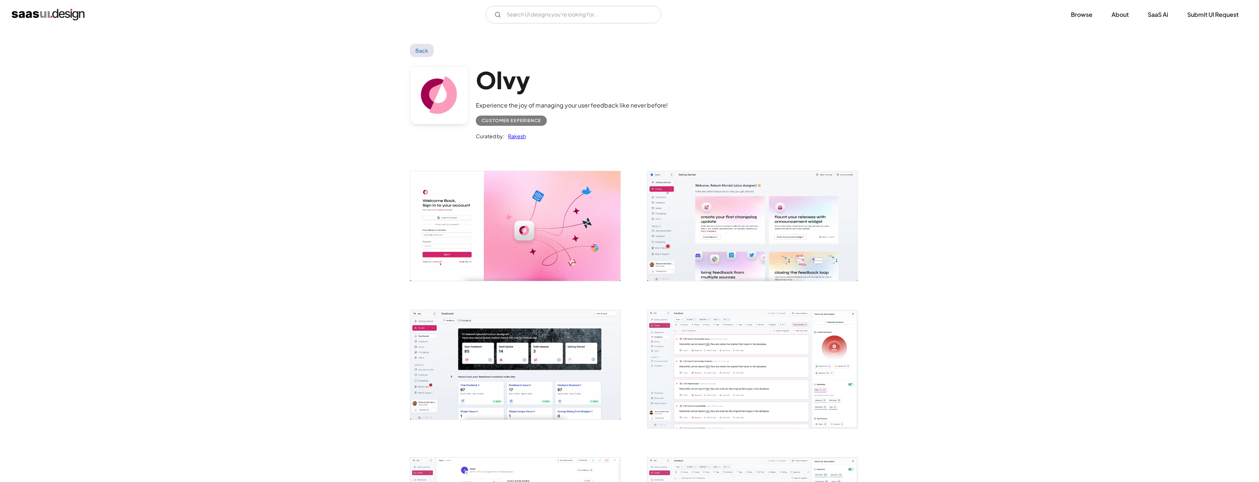
click at [747, 224] on img "open lightbox" at bounding box center [753, 225] width 210 height 109
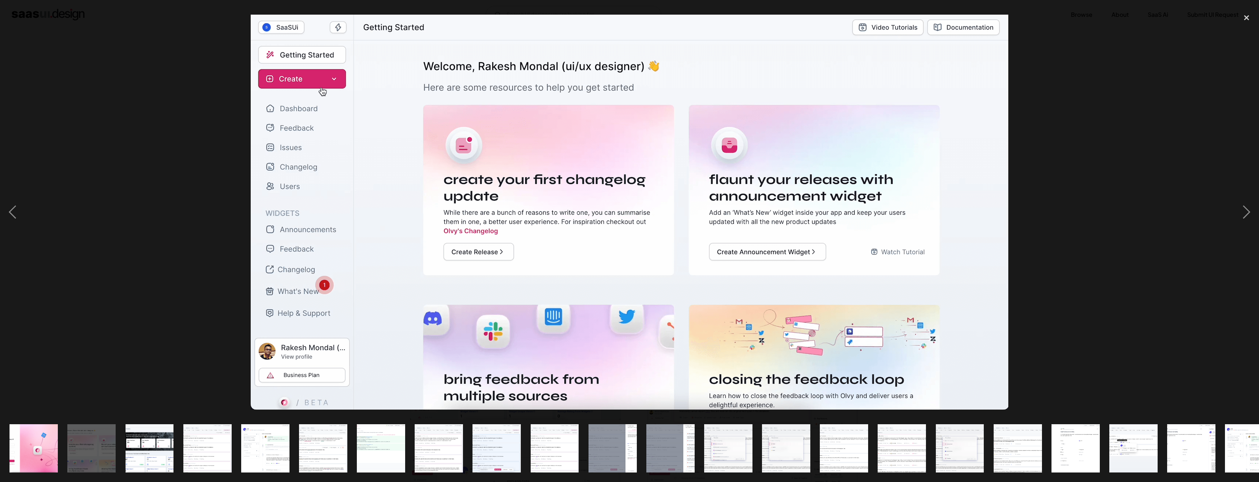
click at [1033, 174] on div at bounding box center [629, 212] width 1259 height 405
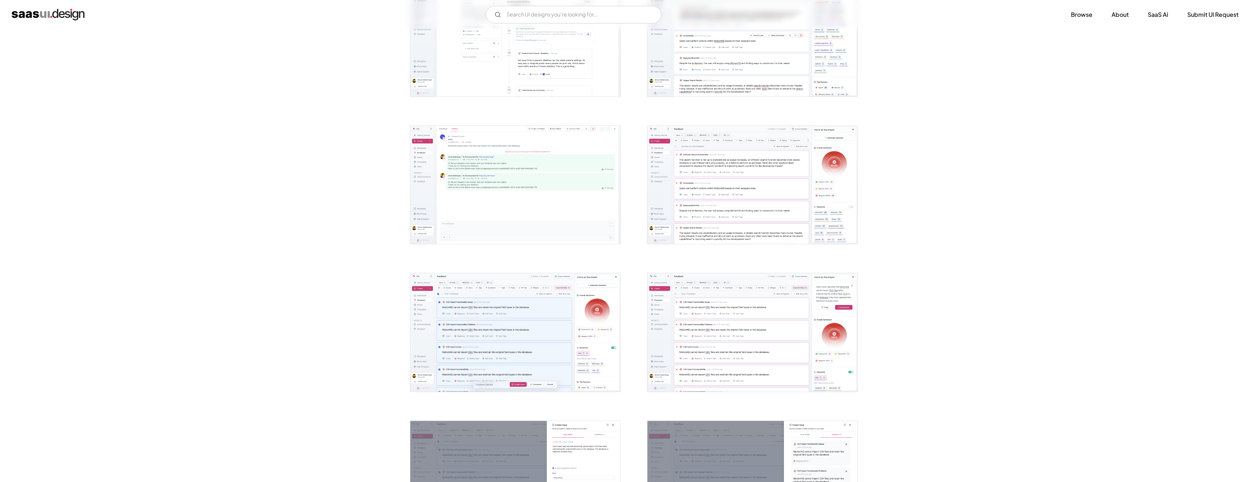
scroll to position [659, 0]
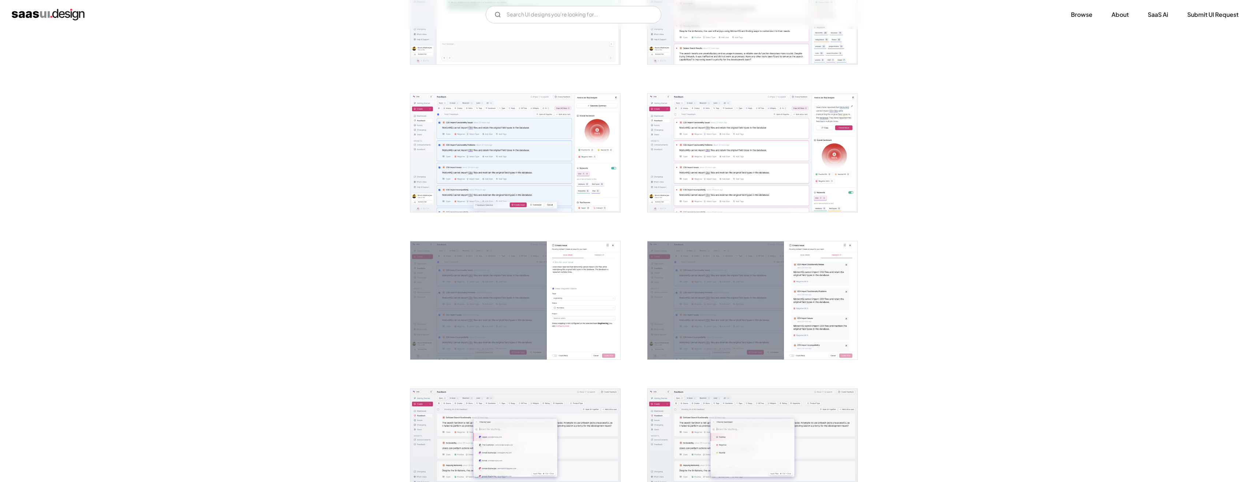
click at [802, 310] on img "open lightbox" at bounding box center [753, 301] width 210 height 118
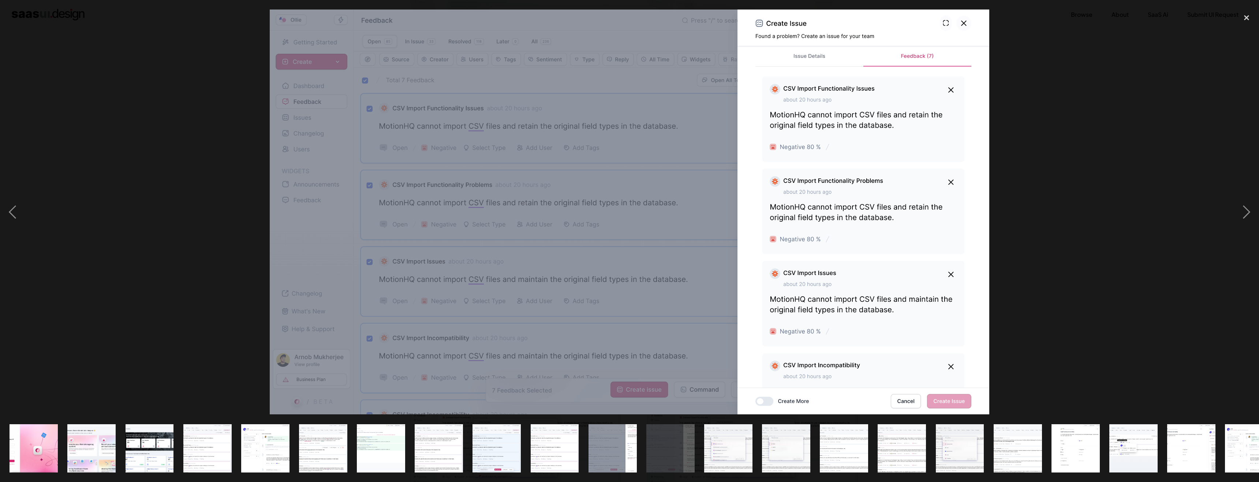
click at [1130, 108] on div at bounding box center [629, 212] width 1259 height 405
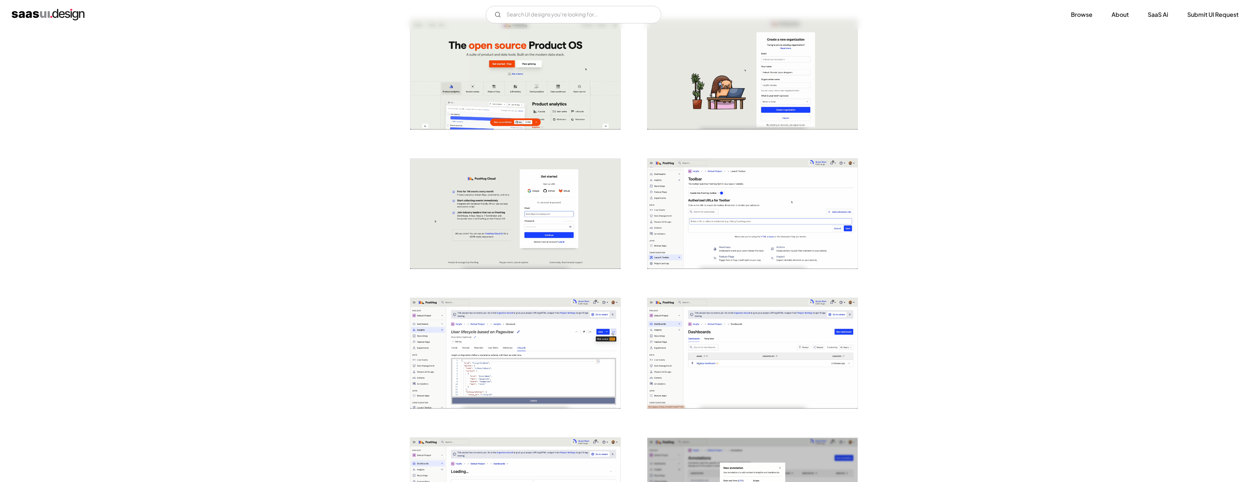
scroll to position [400, 0]
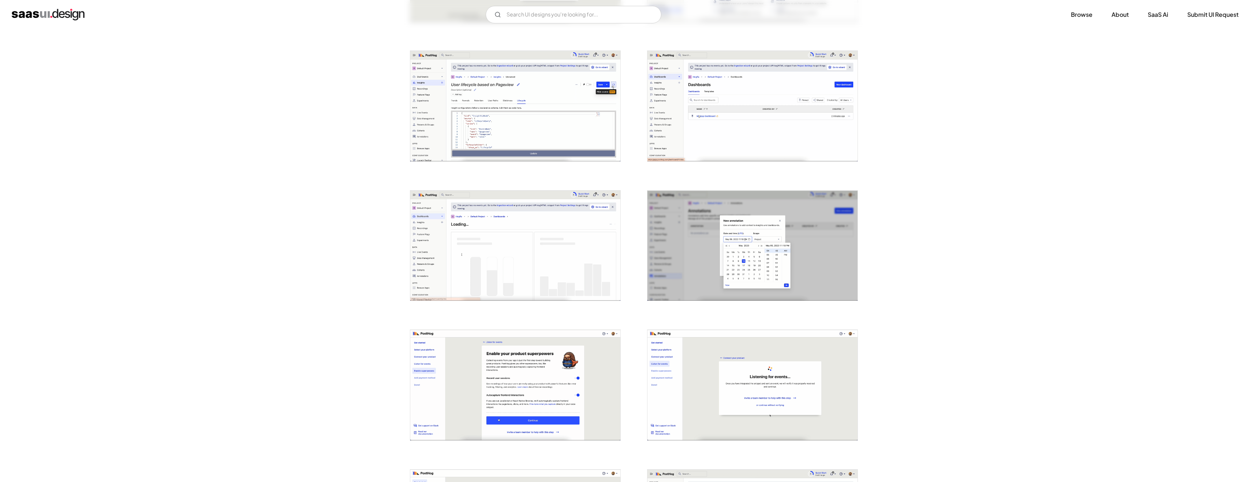
click at [723, 243] on img "open lightbox" at bounding box center [753, 246] width 210 height 111
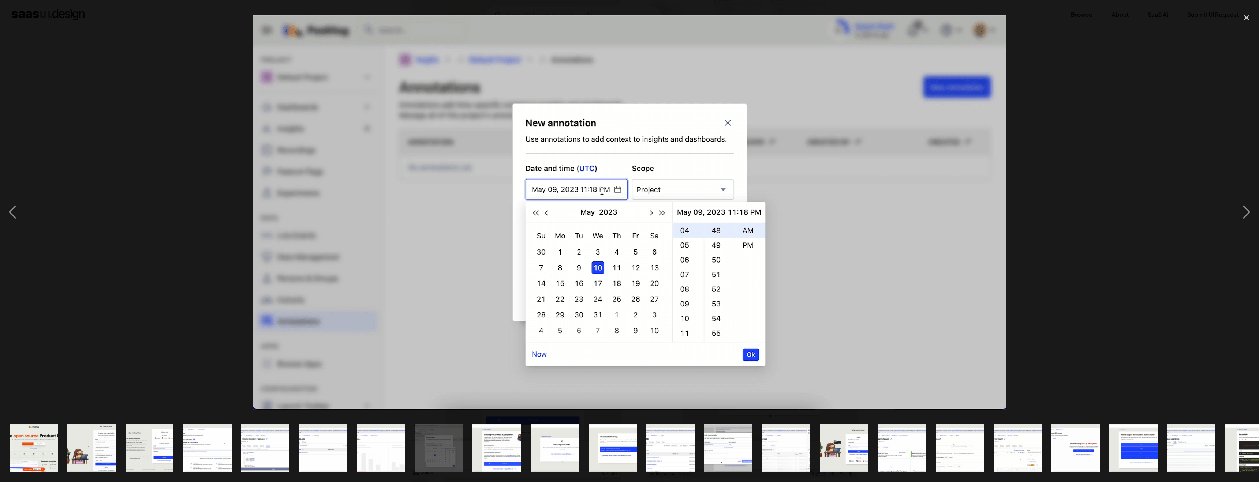
click at [1060, 141] on div at bounding box center [629, 212] width 1259 height 405
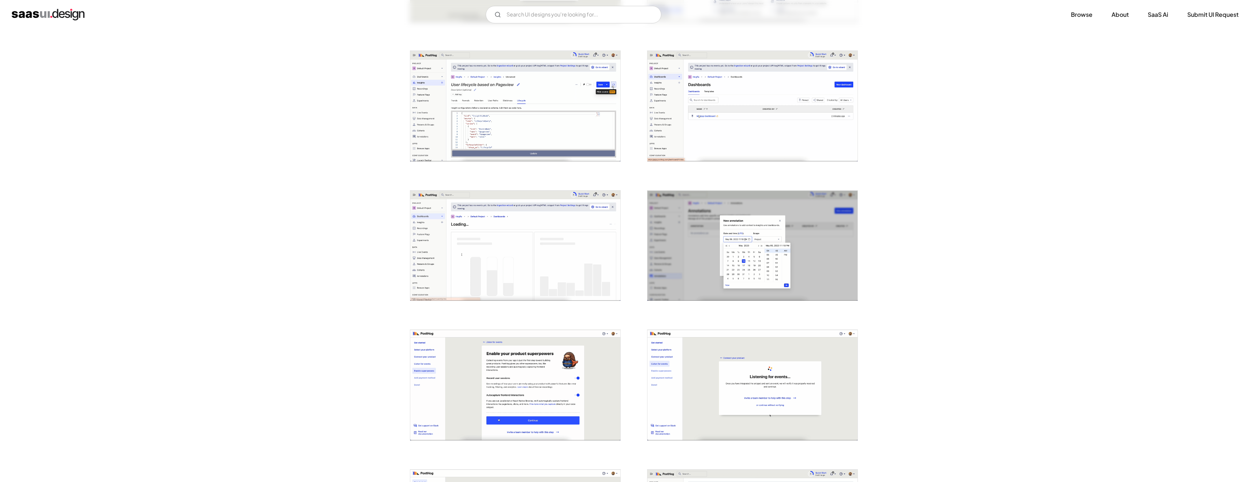
scroll to position [531, 0]
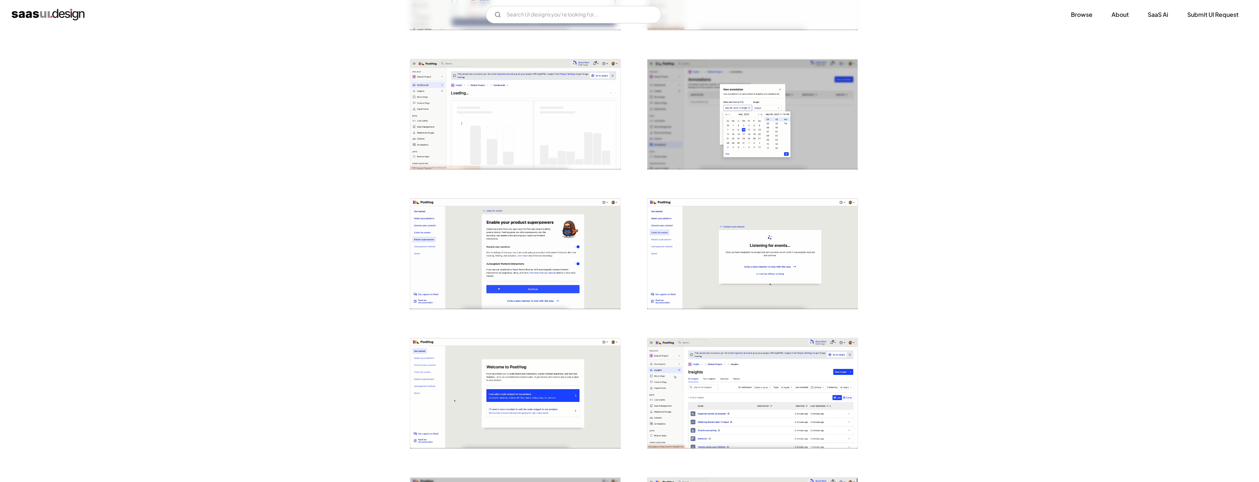
click at [505, 299] on img "open lightbox" at bounding box center [515, 254] width 210 height 111
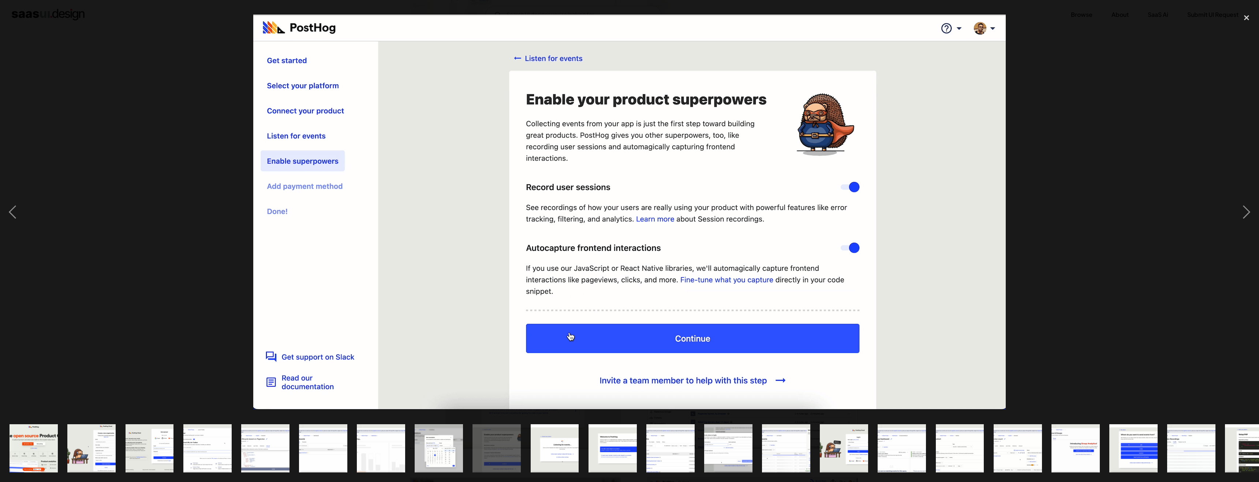
click at [147, 289] on div at bounding box center [629, 212] width 1259 height 405
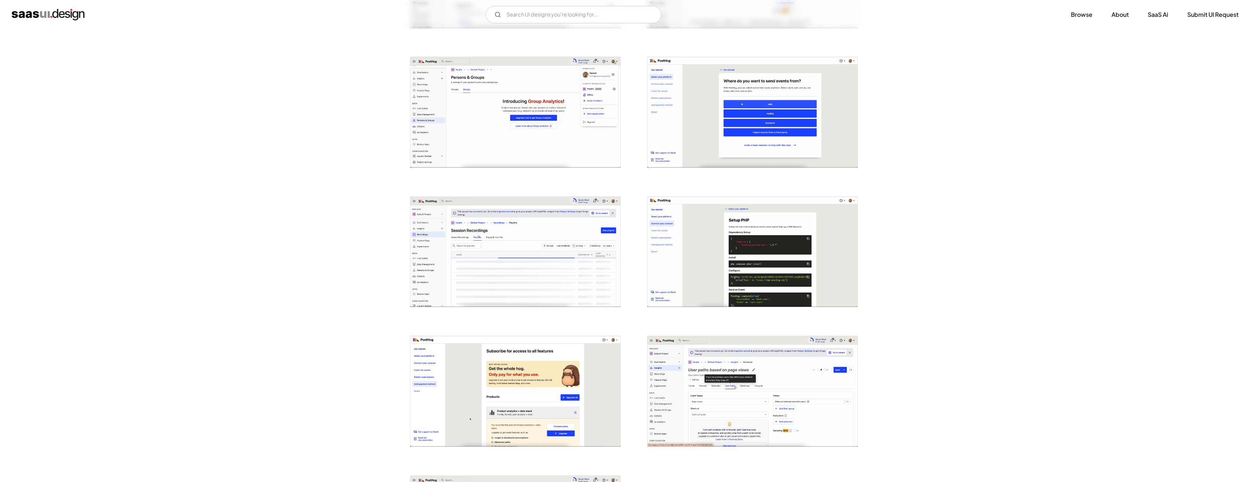
scroll to position [1527, 0]
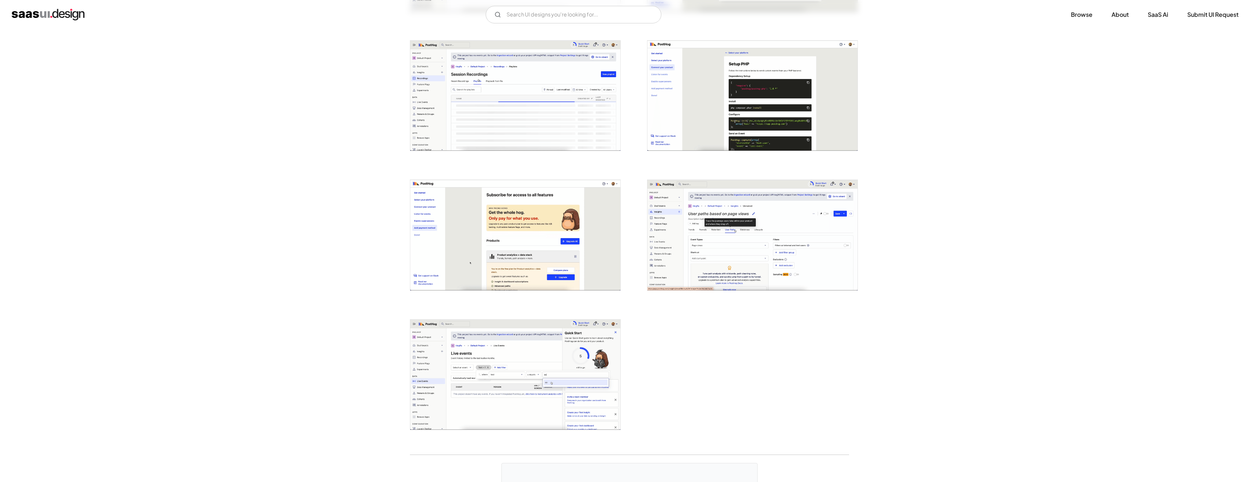
click at [50, 11] on img "home" at bounding box center [48, 15] width 73 height 12
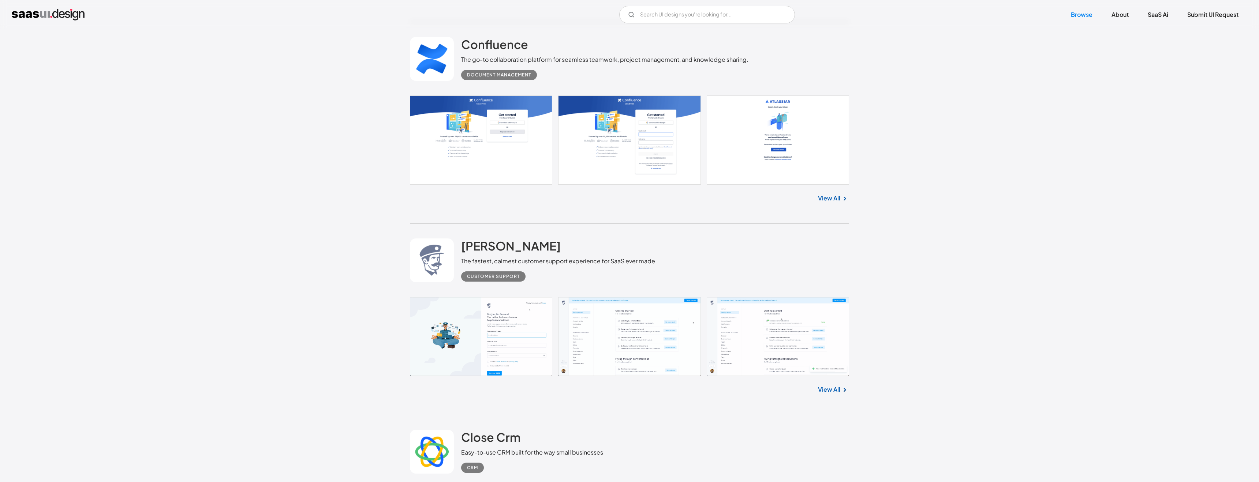
scroll to position [1256, 0]
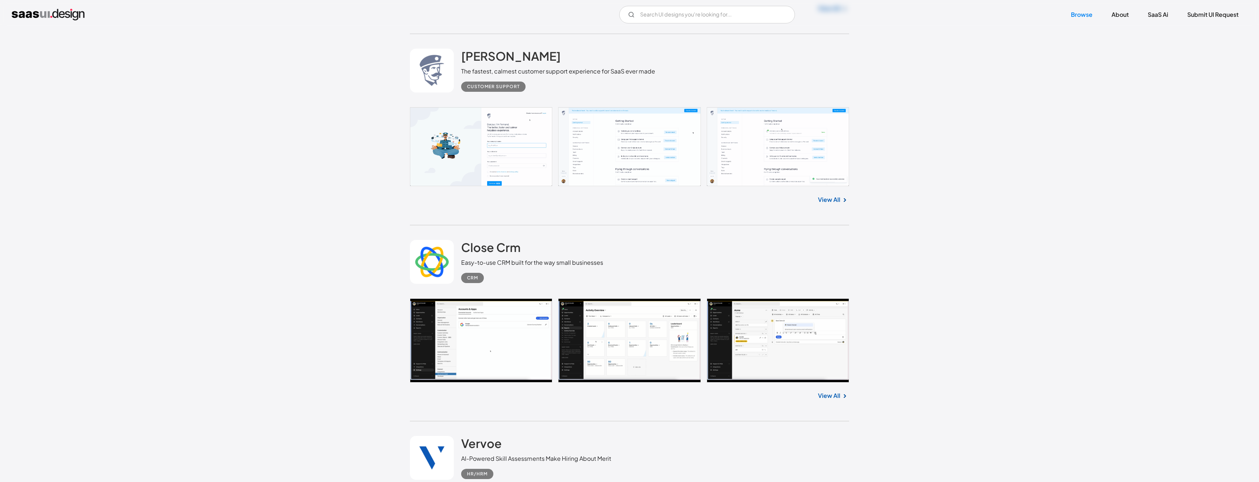
click at [837, 197] on link "View All" at bounding box center [829, 199] width 22 height 9
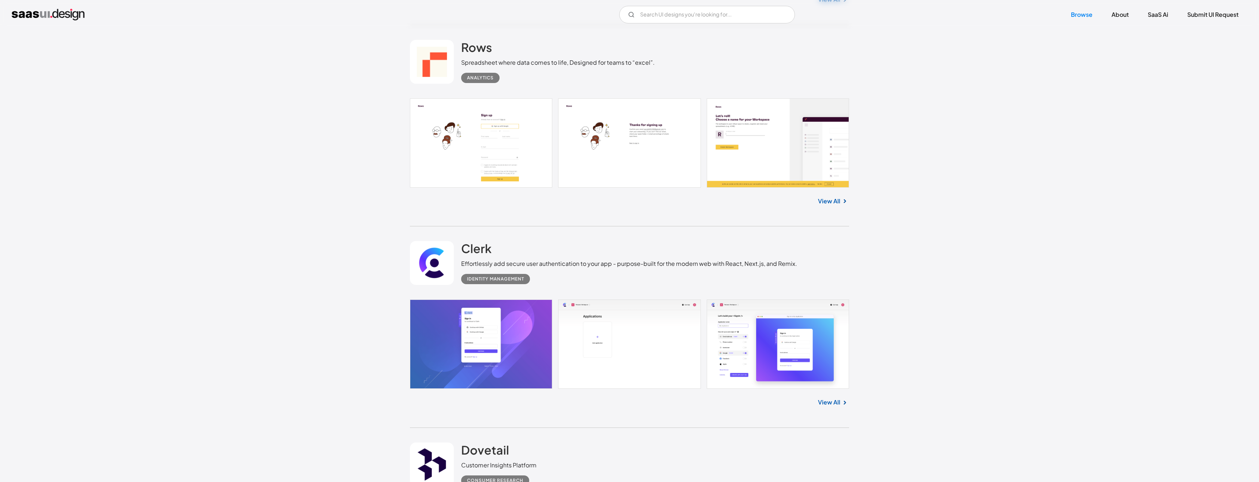
scroll to position [6172, 0]
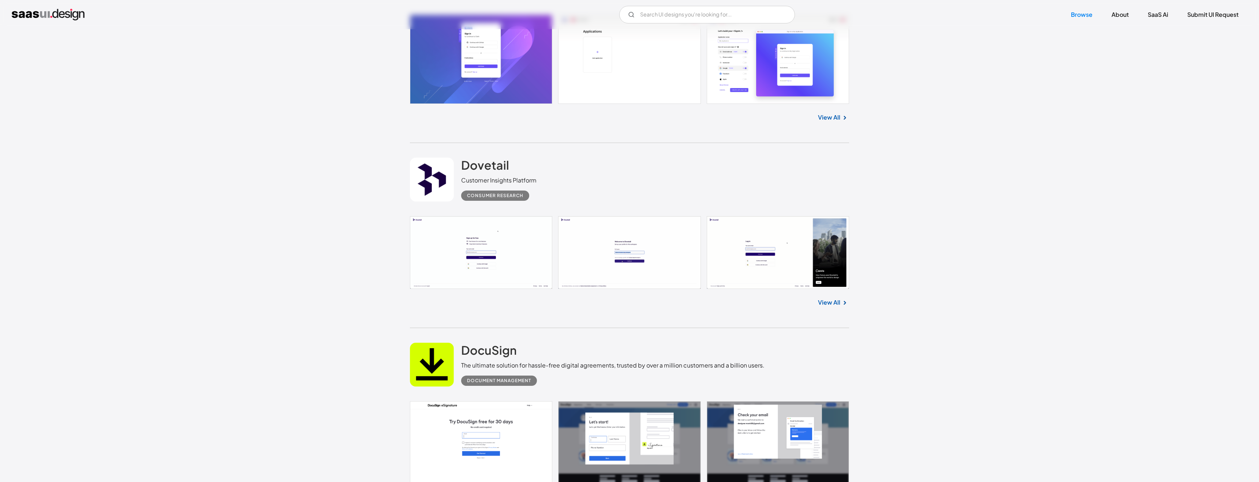
click at [827, 303] on link "View All" at bounding box center [829, 302] width 22 height 9
click at [1084, 15] on link "Browse" at bounding box center [1081, 15] width 39 height 16
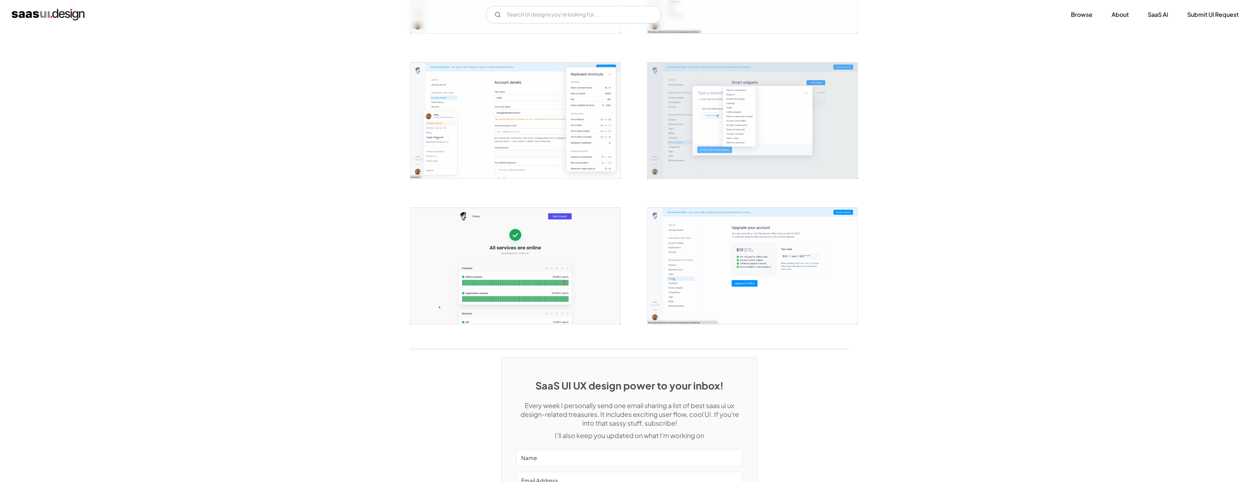
scroll to position [1381, 0]
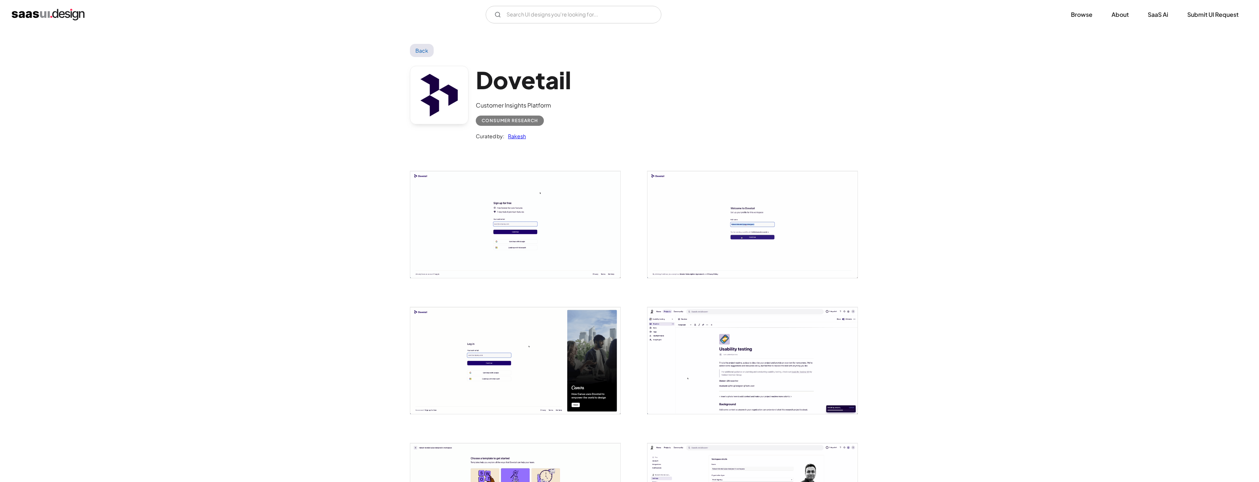
click at [418, 49] on link "Back" at bounding box center [422, 50] width 24 height 13
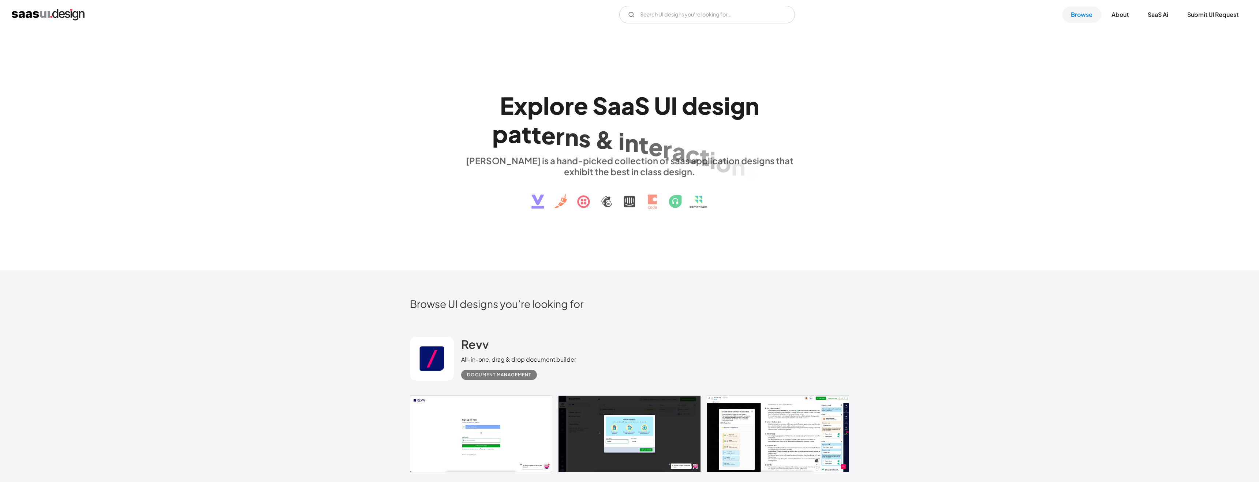
click at [611, 204] on img at bounding box center [630, 196] width 222 height 38
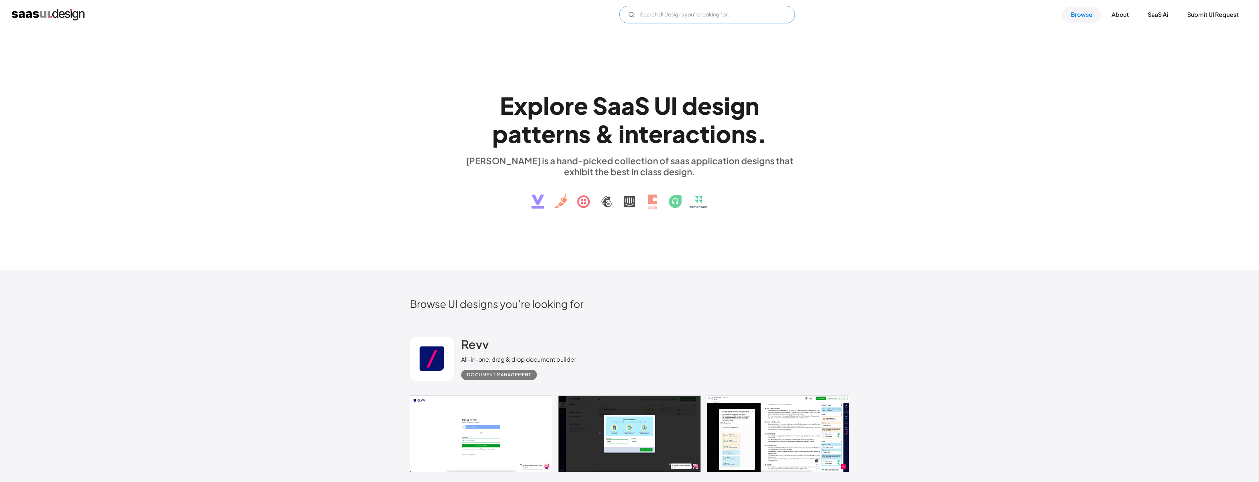
click at [708, 11] on input "Email Form" at bounding box center [707, 15] width 176 height 18
click at [772, 17] on input "data brick" at bounding box center [707, 15] width 176 height 18
type input "data brick"
click at [730, 100] on div "g" at bounding box center [737, 106] width 15 height 28
click at [647, 208] on img at bounding box center [630, 196] width 222 height 38
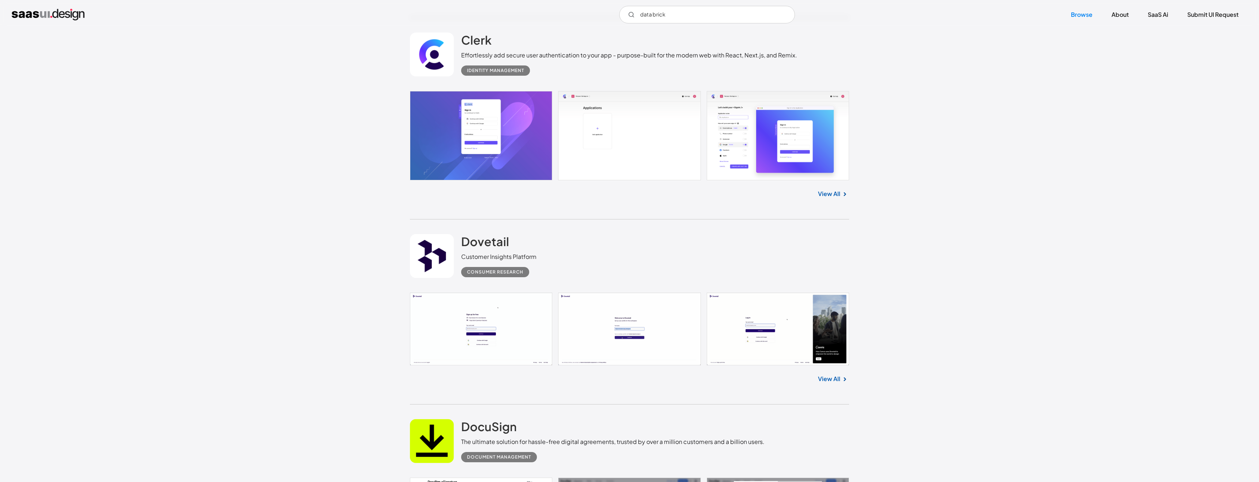
scroll to position [6289, 0]
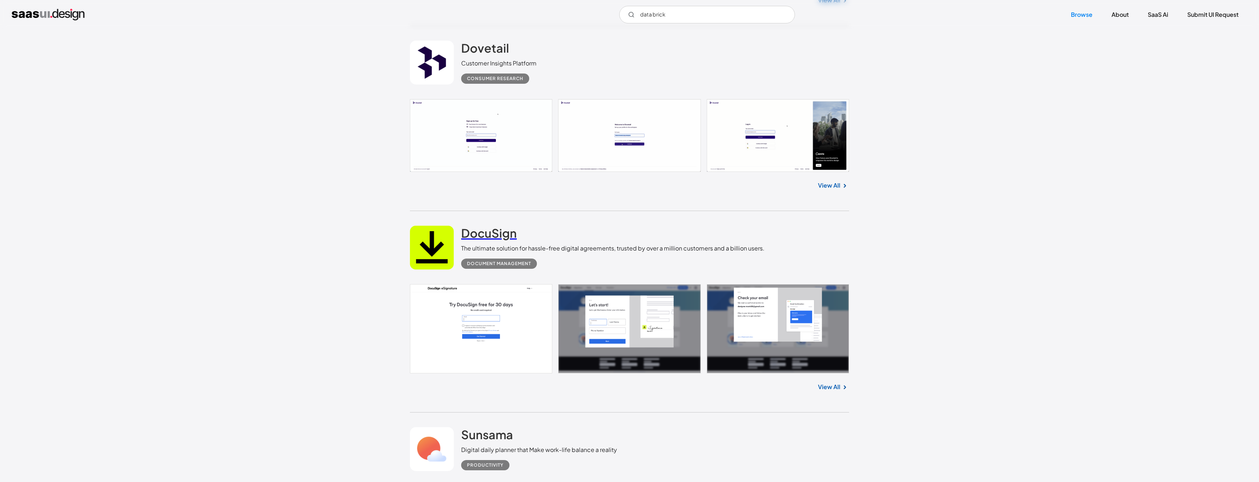
click at [467, 236] on h2 "DocuSign" at bounding box center [489, 233] width 56 height 15
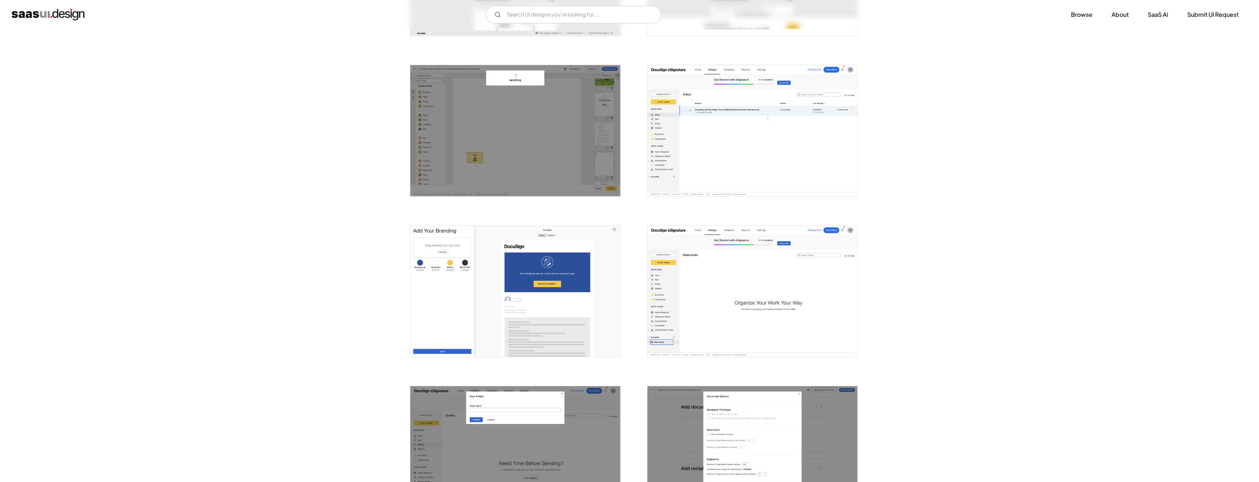
scroll to position [1232, 0]
click at [548, 126] on img "open lightbox" at bounding box center [515, 129] width 210 height 131
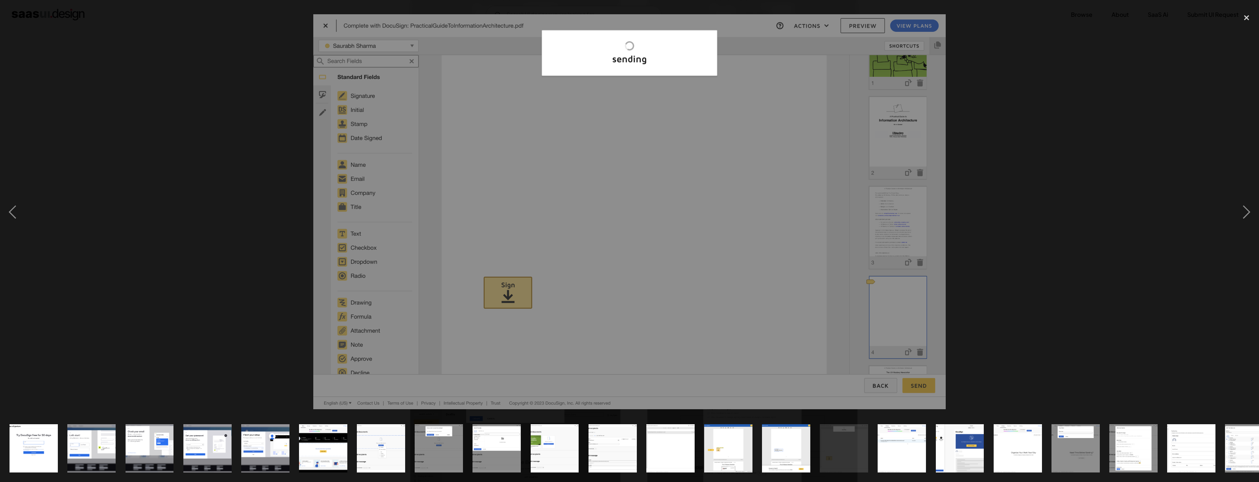
click at [1009, 146] on div at bounding box center [629, 212] width 1259 height 405
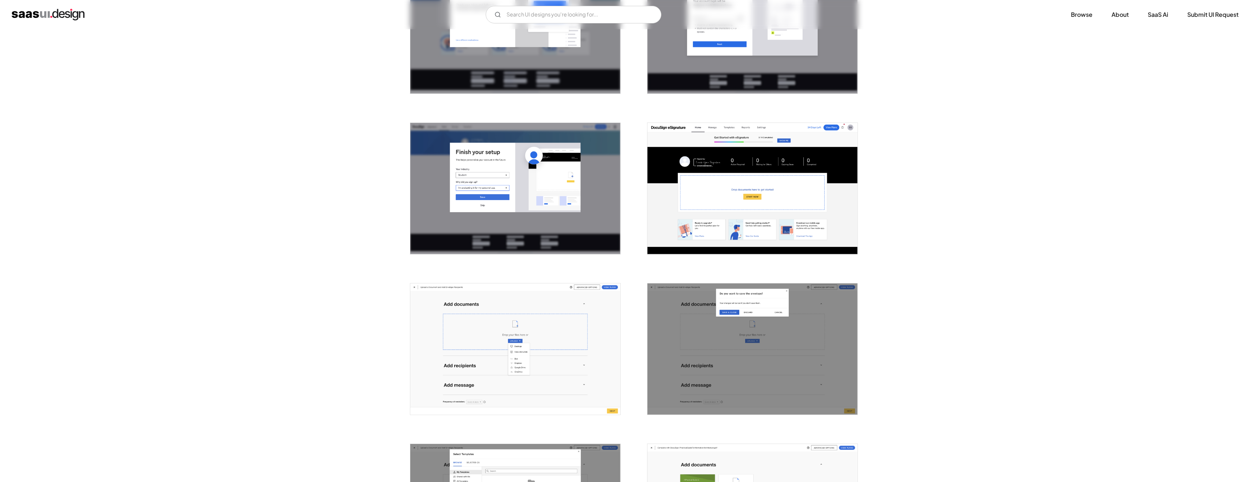
scroll to position [0, 0]
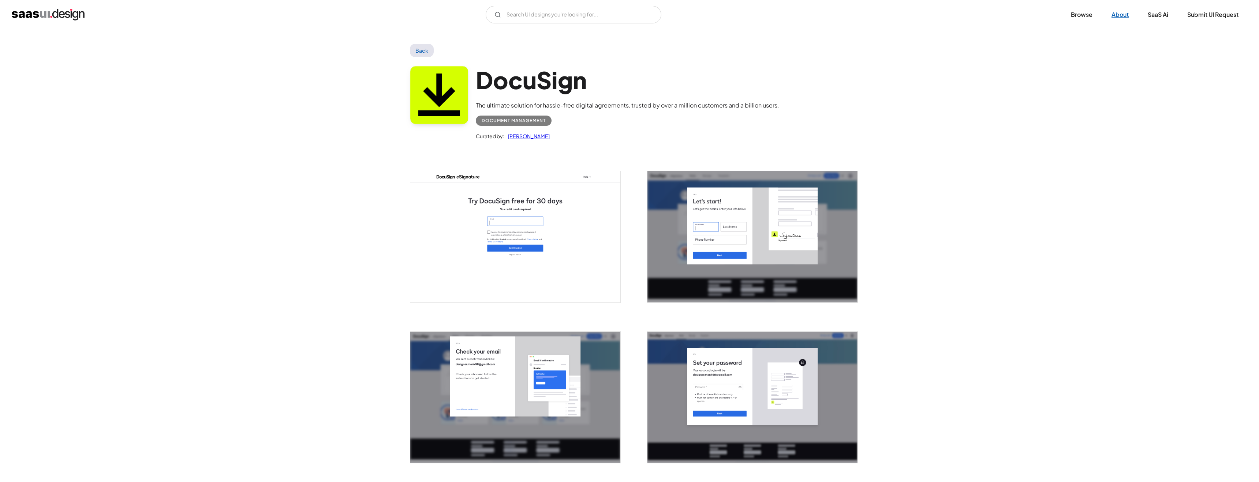
click at [1113, 15] on link "About" at bounding box center [1120, 15] width 35 height 16
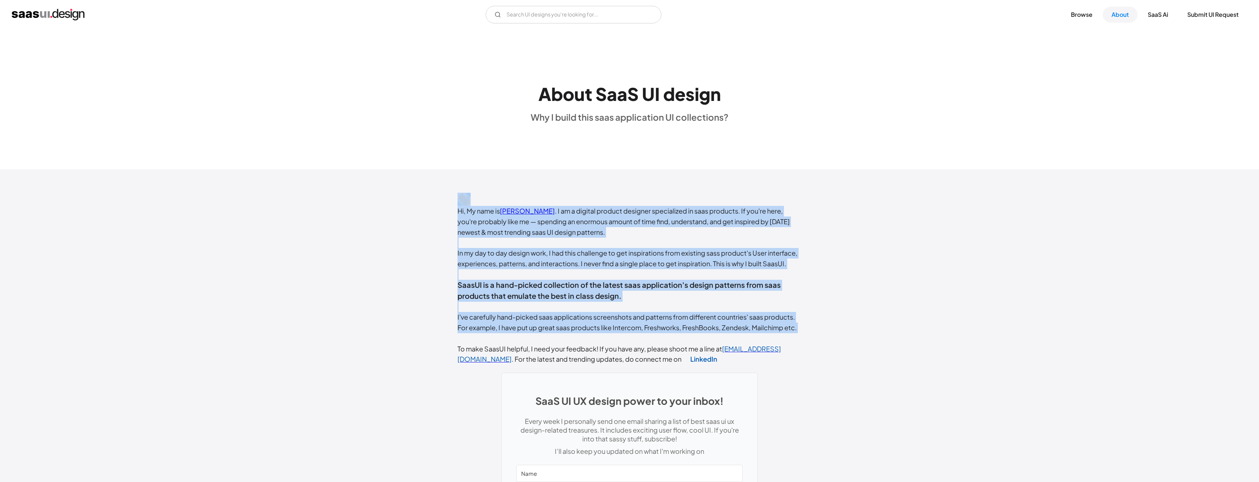
drag, startPoint x: 555, startPoint y: 193, endPoint x: 598, endPoint y: 343, distance: 156.9
click at [598, 343] on div "Hi, My name is [PERSON_NAME] . I am a digital product designer specialized in s…" at bounding box center [630, 396] width 344 height 407
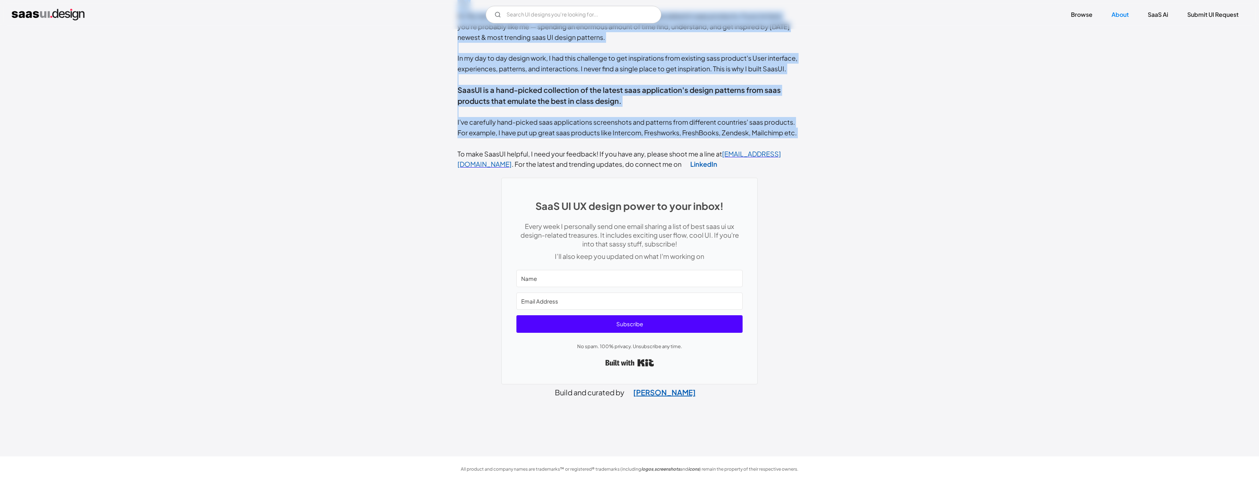
click at [668, 390] on link "Rakesh Mondal" at bounding box center [664, 392] width 80 height 19
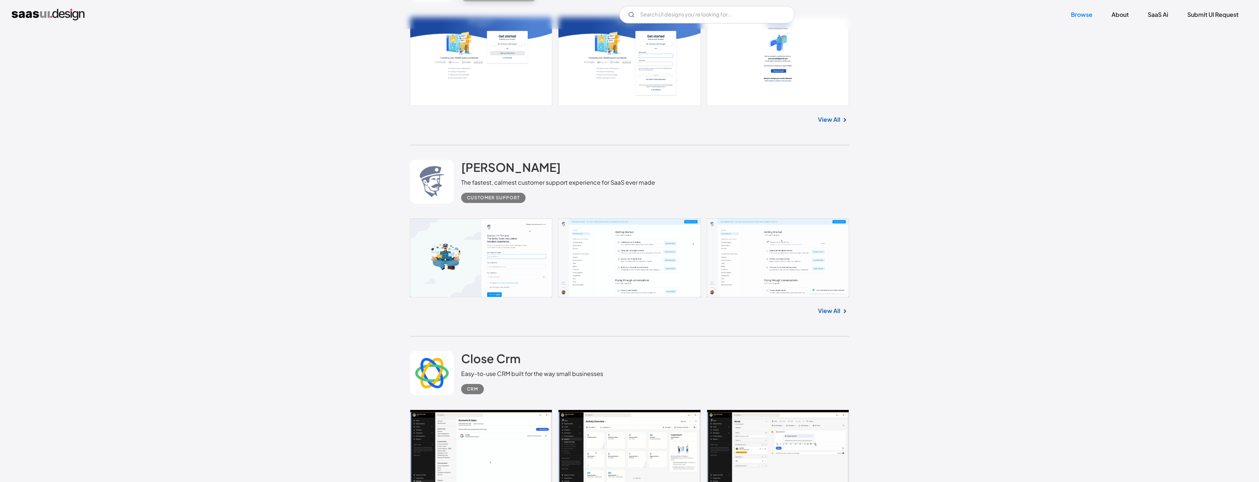
scroll to position [1145, 0]
click at [827, 309] on link "View All" at bounding box center [829, 310] width 22 height 9
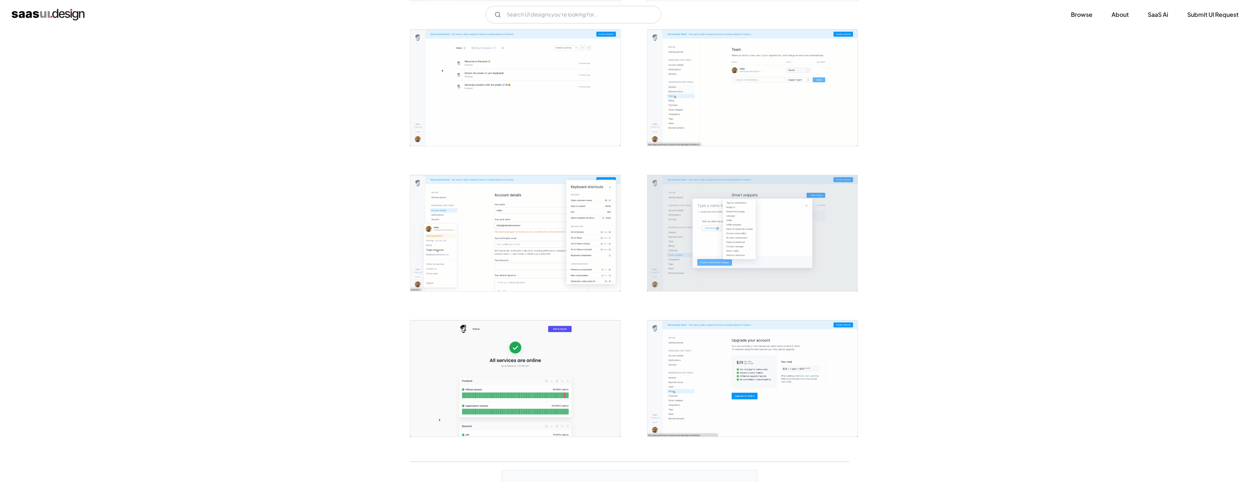
scroll to position [1381, 0]
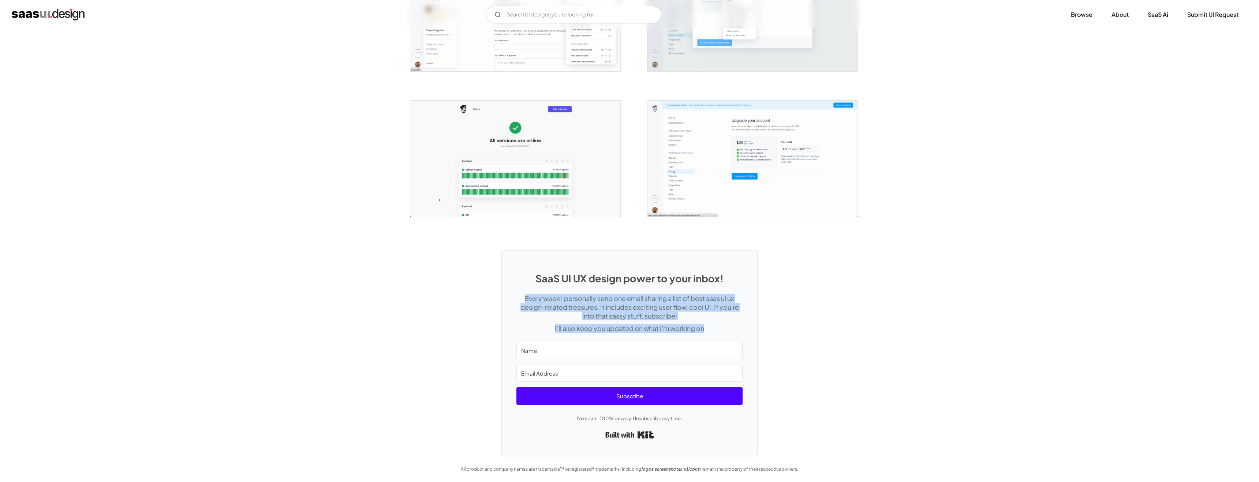
drag, startPoint x: 594, startPoint y: 291, endPoint x: 722, endPoint y: 342, distance: 137.2
click at [722, 342] on div "SaaS UI UX design power to your inbox! Every week I personally send one email s…" at bounding box center [629, 354] width 255 height 206
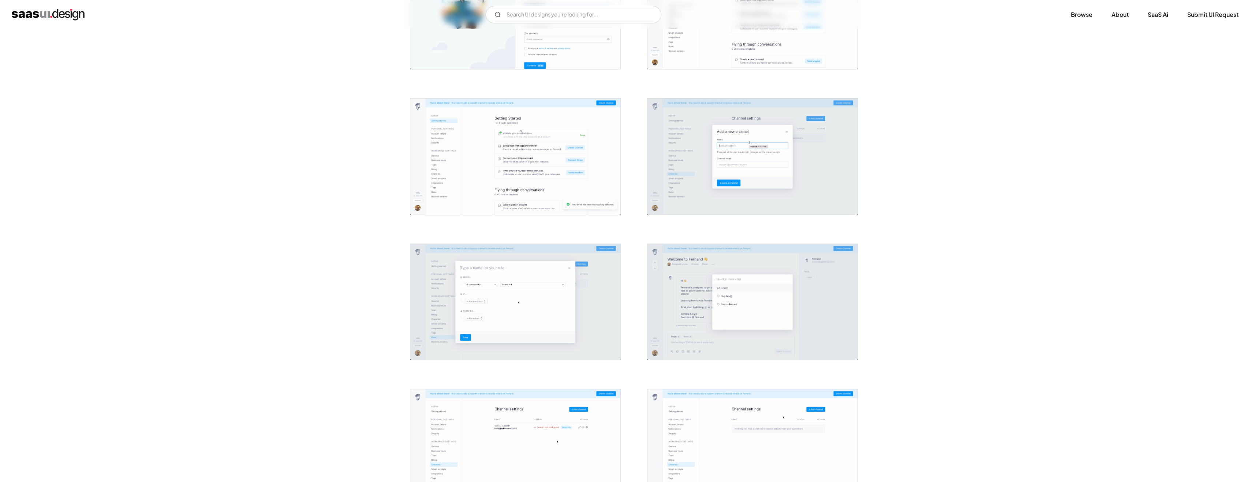
scroll to position [0, 0]
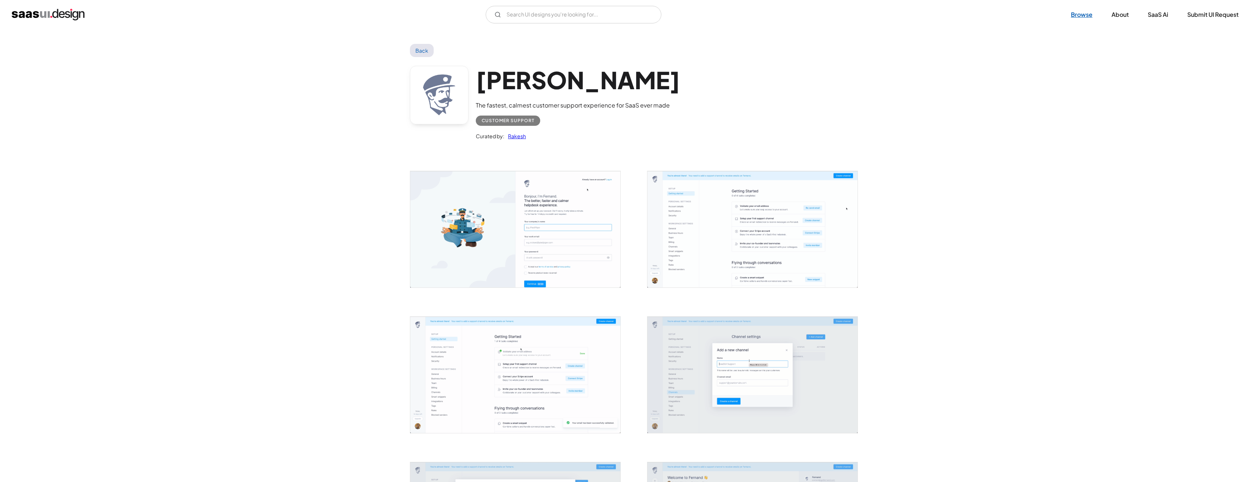
click at [1079, 19] on link "Browse" at bounding box center [1081, 15] width 39 height 16
